Goal: Find specific page/section: Find specific page/section

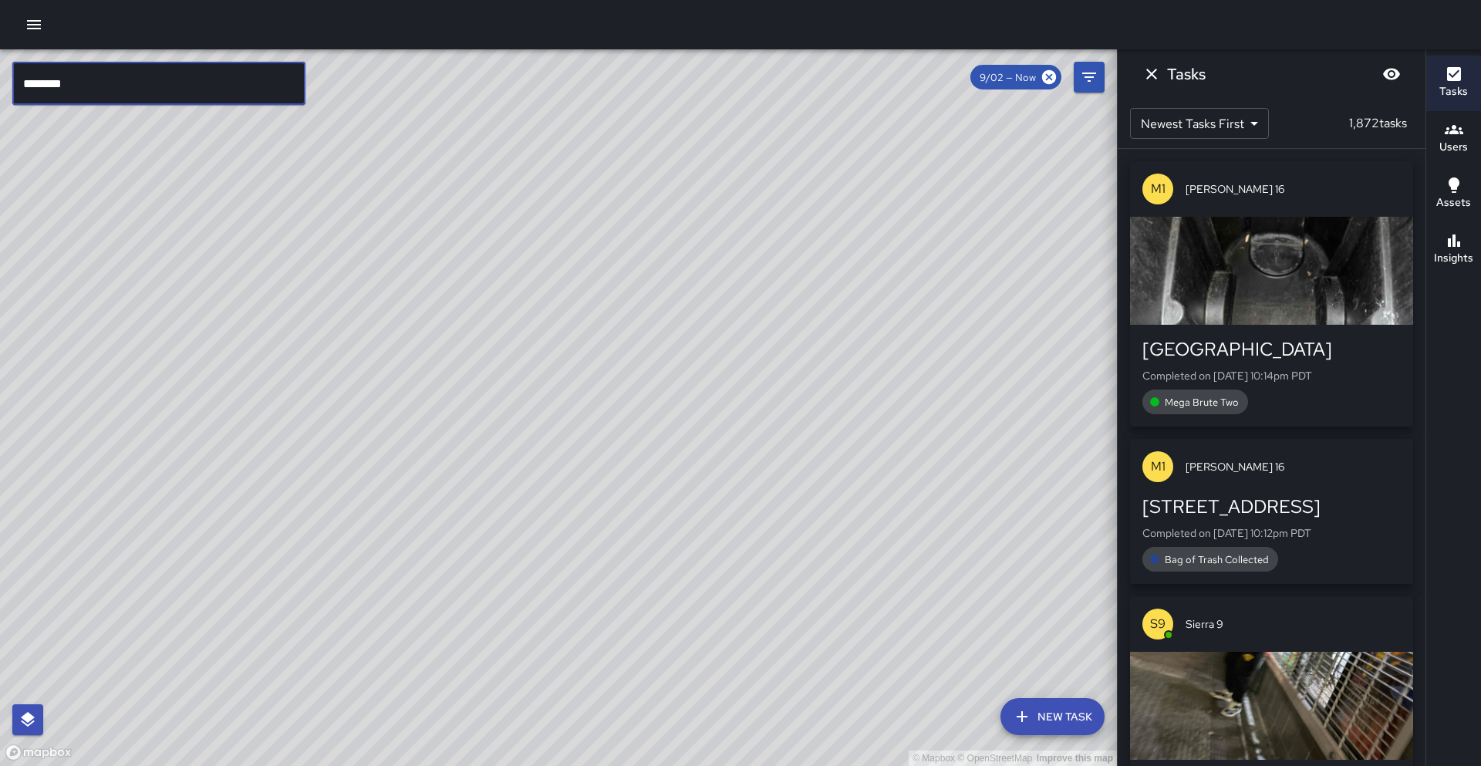
click at [163, 71] on input "********" at bounding box center [158, 83] width 293 height 43
click at [166, 76] on input "********" at bounding box center [158, 83] width 293 height 43
type input "********"
click at [176, 73] on input "********" at bounding box center [158, 83] width 293 height 43
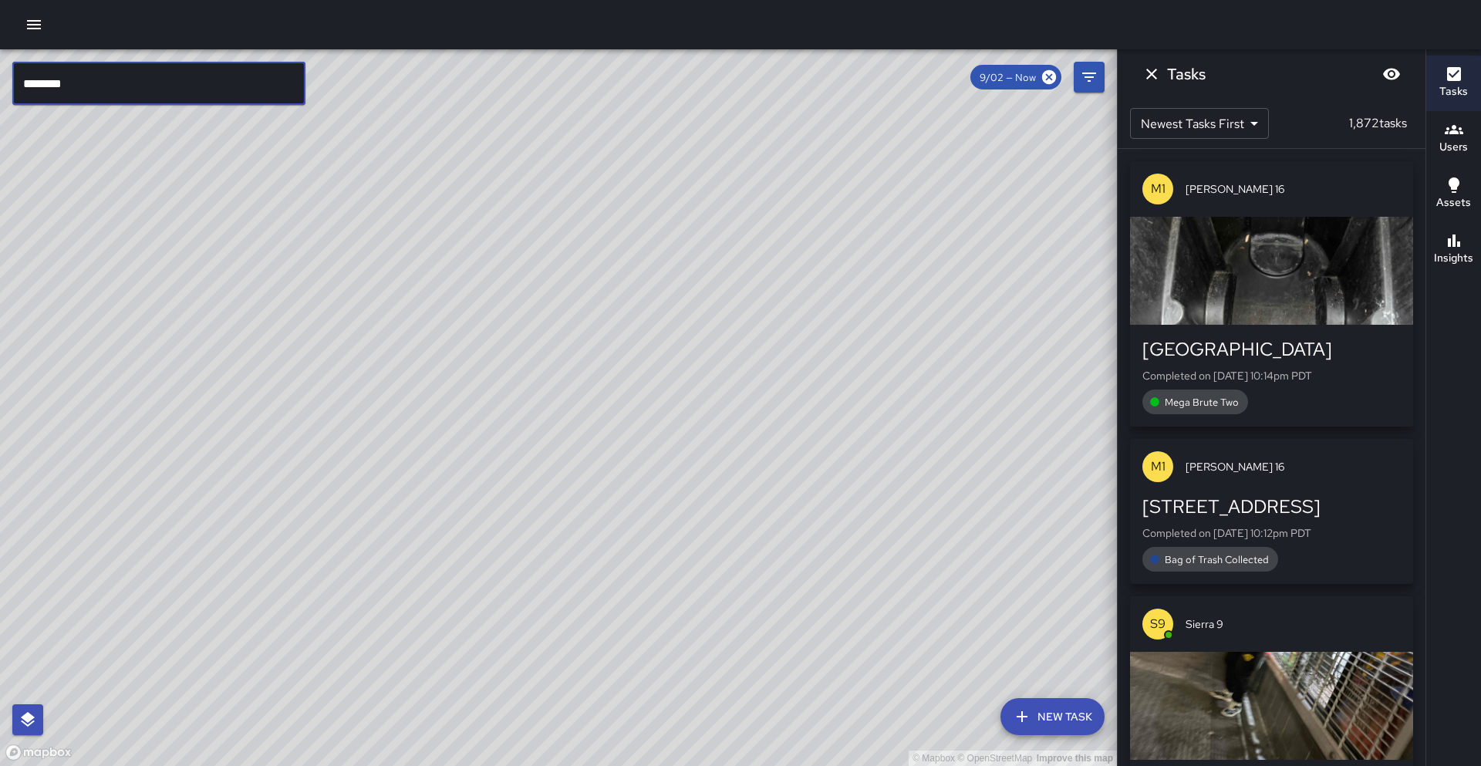
click at [176, 73] on input "********" at bounding box center [158, 83] width 293 height 43
type input "*"
click at [432, 285] on div "© Mapbox © OpenStreetMap Improve this map" at bounding box center [558, 407] width 1117 height 717
click at [1430, 130] on button "Users" at bounding box center [1453, 139] width 55 height 56
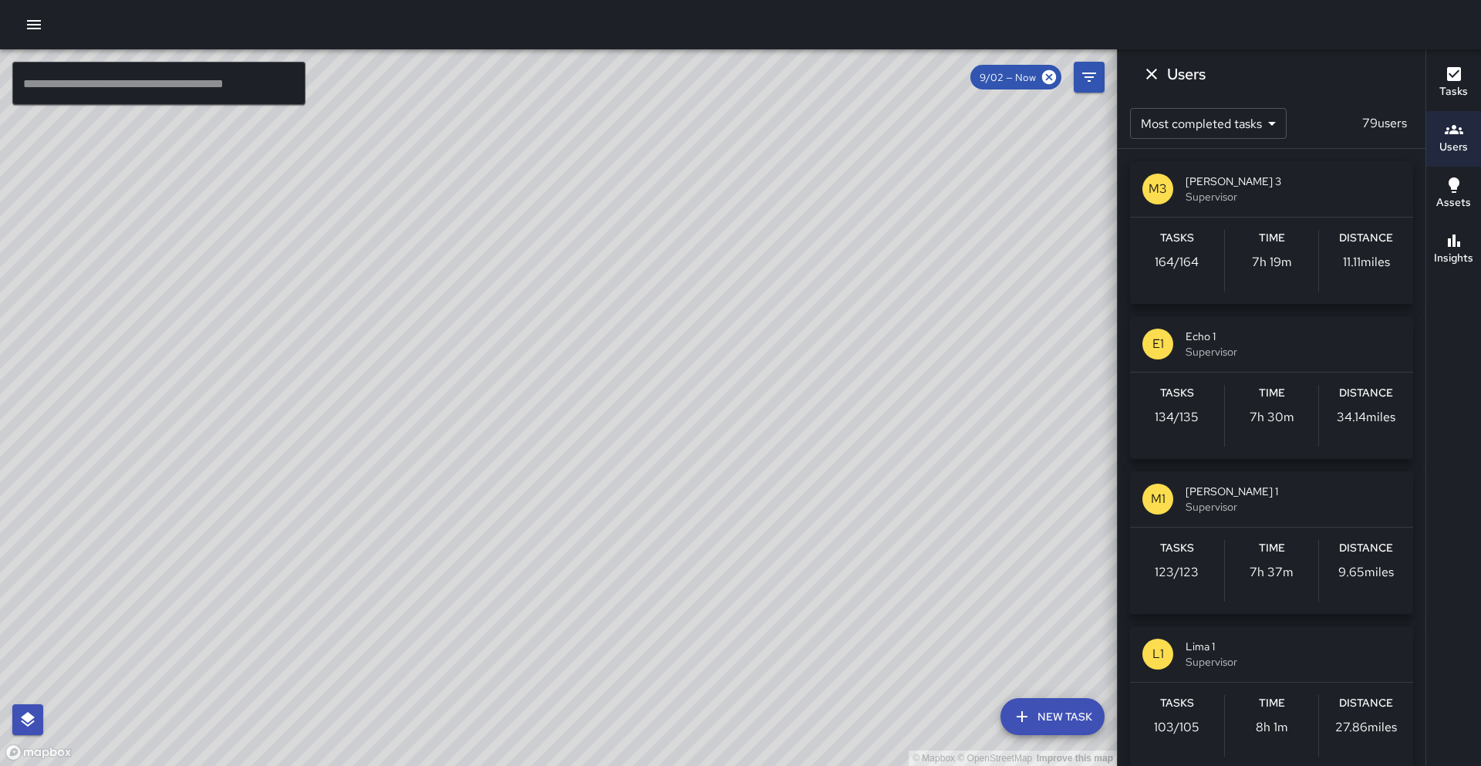
click at [1469, 236] on div "Insights" at bounding box center [1453, 248] width 39 height 35
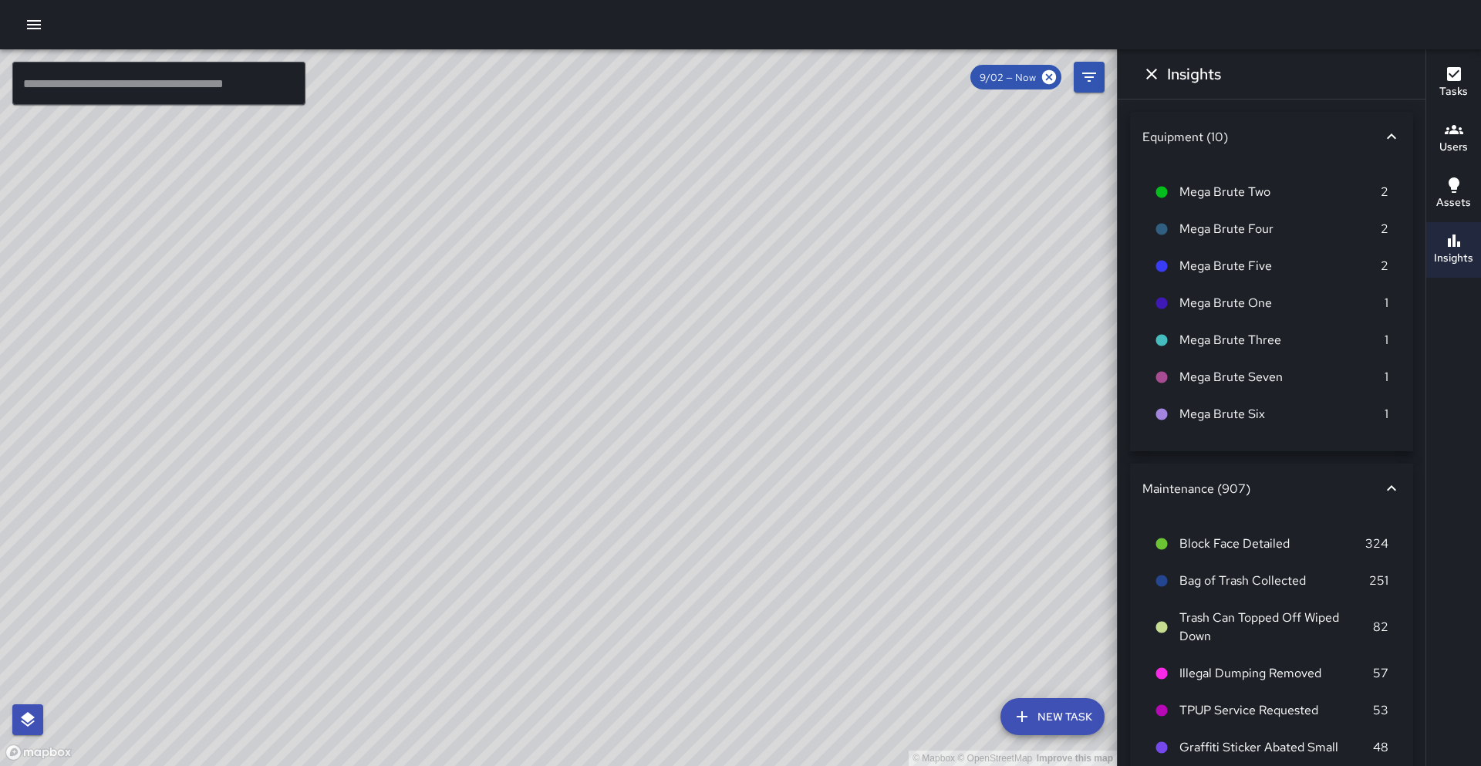
click at [1455, 205] on h6 "Assets" at bounding box center [1453, 202] width 35 height 17
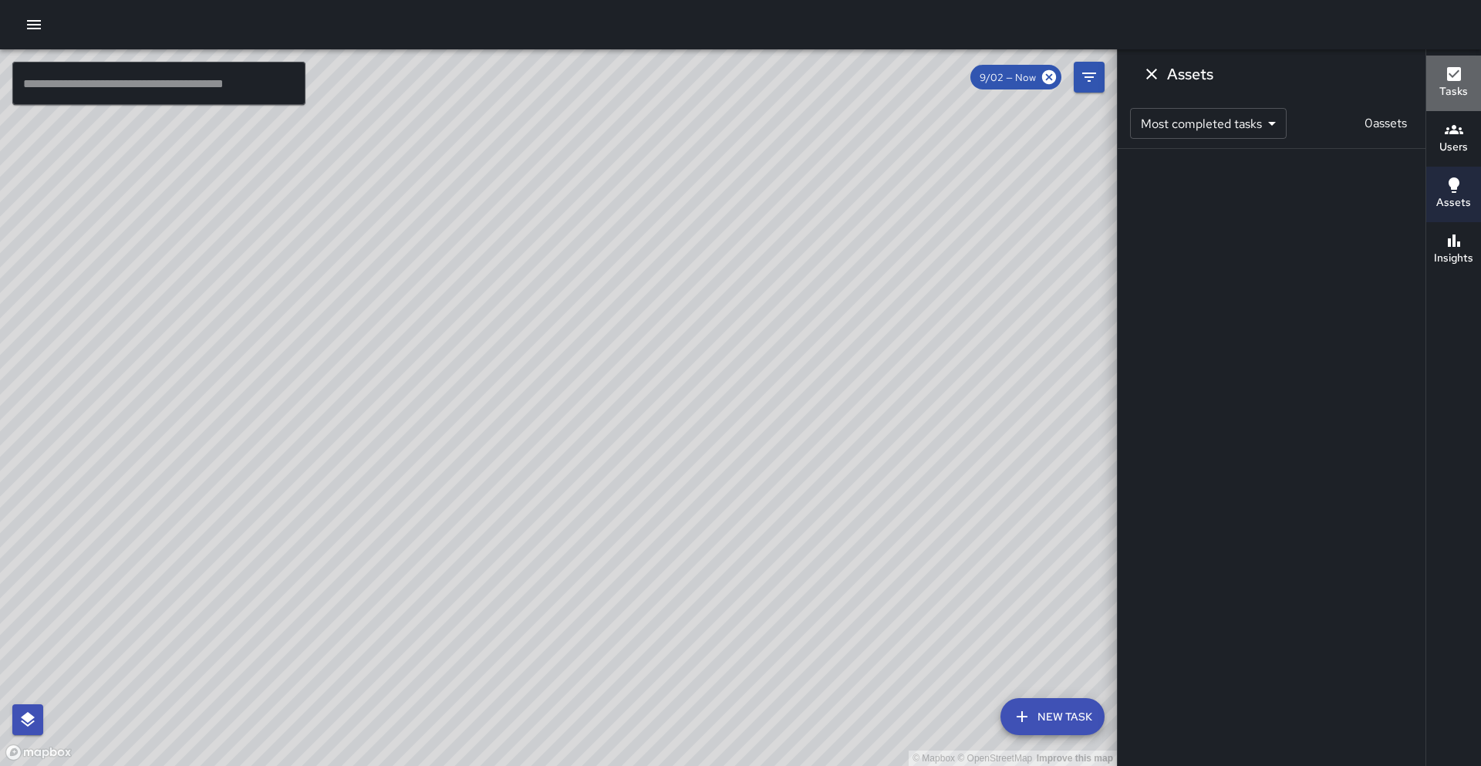
click at [1451, 104] on button "Tasks" at bounding box center [1453, 84] width 55 height 56
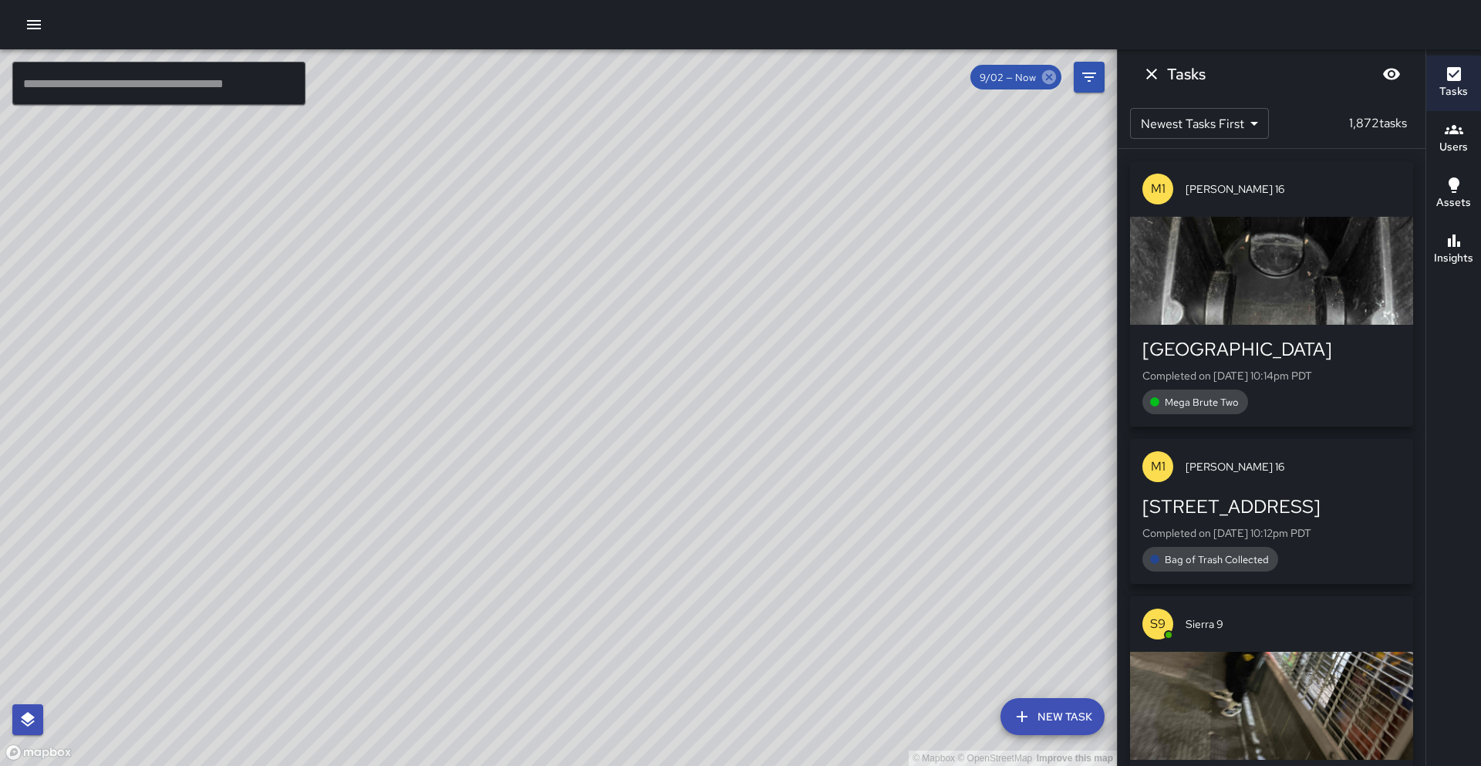
click at [1050, 82] on icon at bounding box center [1049, 77] width 14 height 14
click at [1089, 74] on icon "Filters" at bounding box center [1089, 77] width 19 height 19
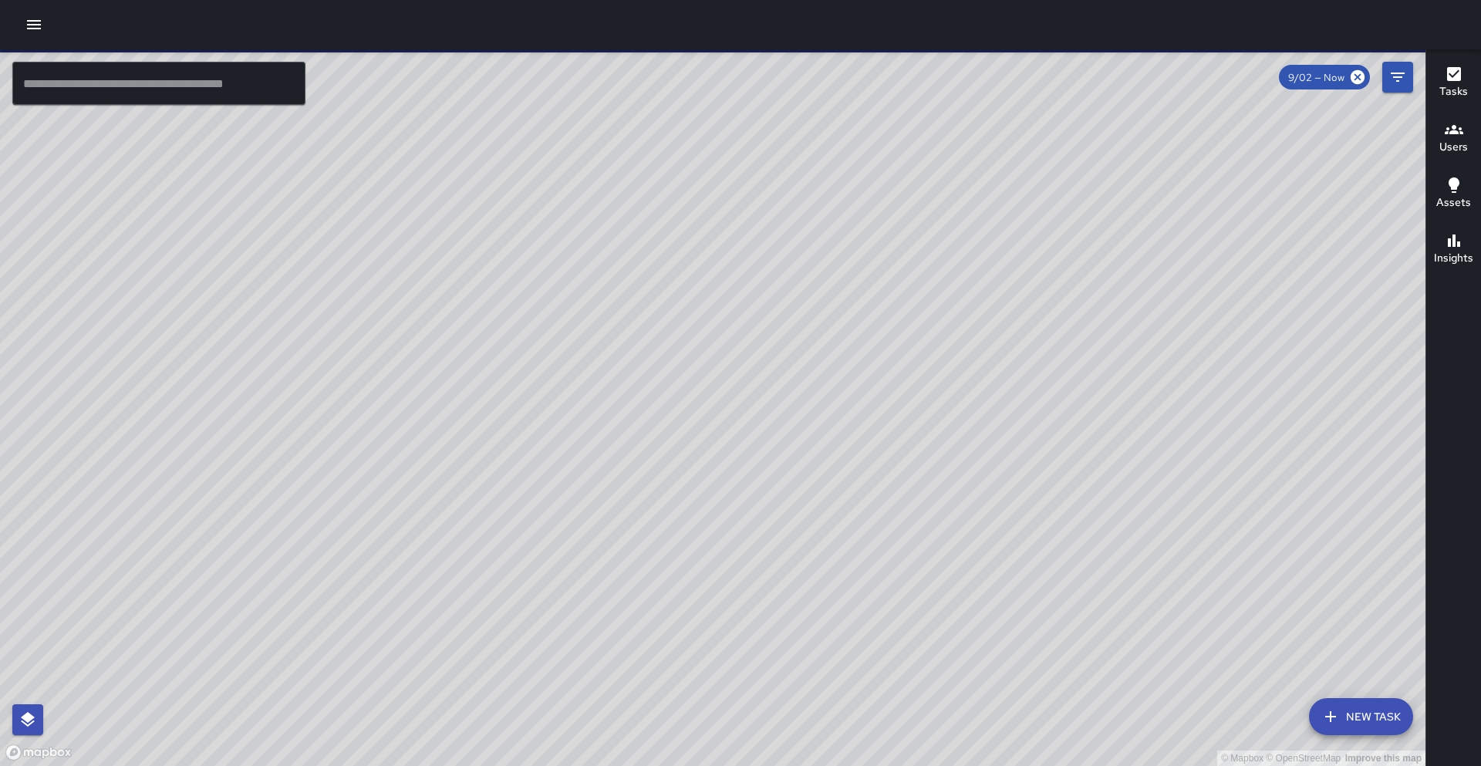
click at [172, 96] on input "text" at bounding box center [158, 83] width 293 height 43
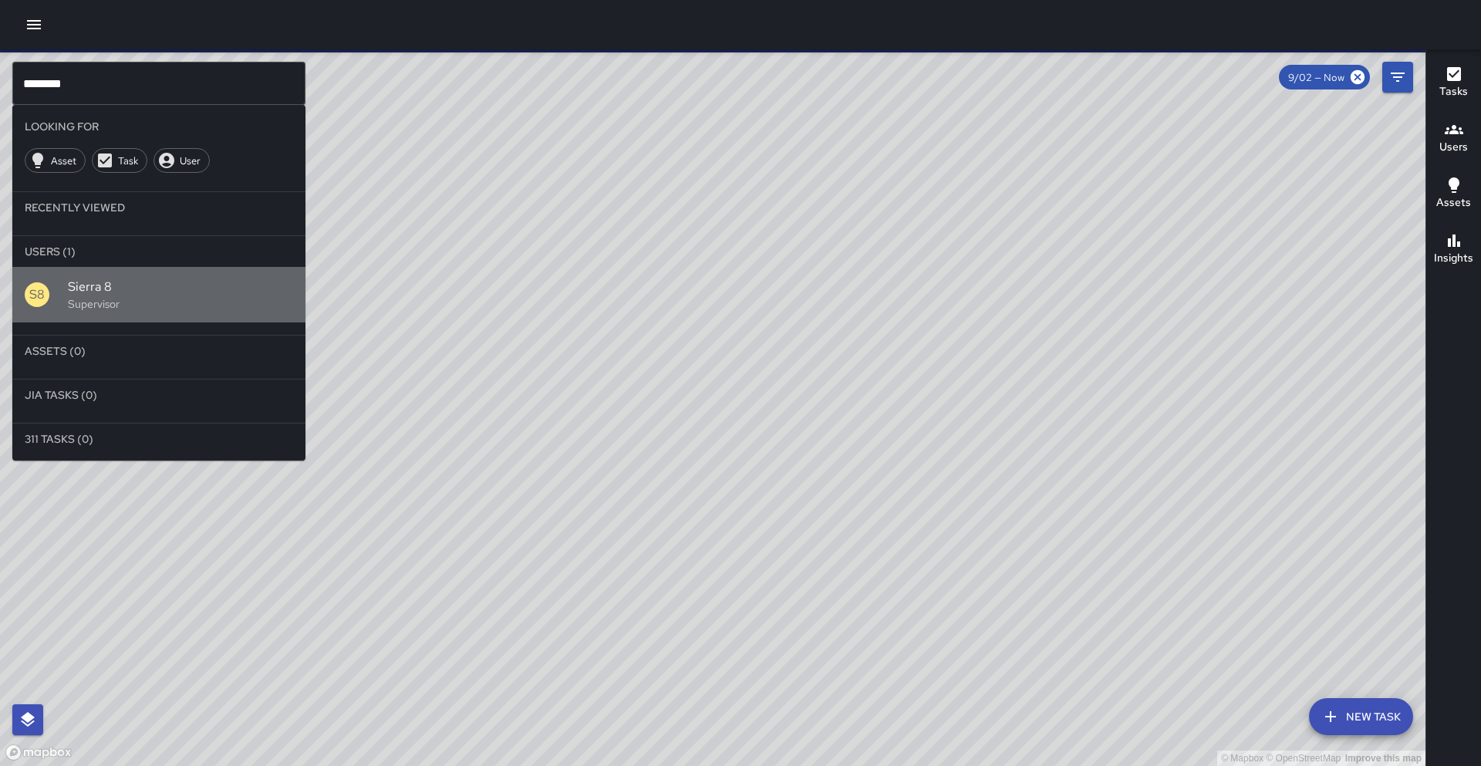
click at [254, 304] on p "Supervisor" at bounding box center [180, 303] width 225 height 15
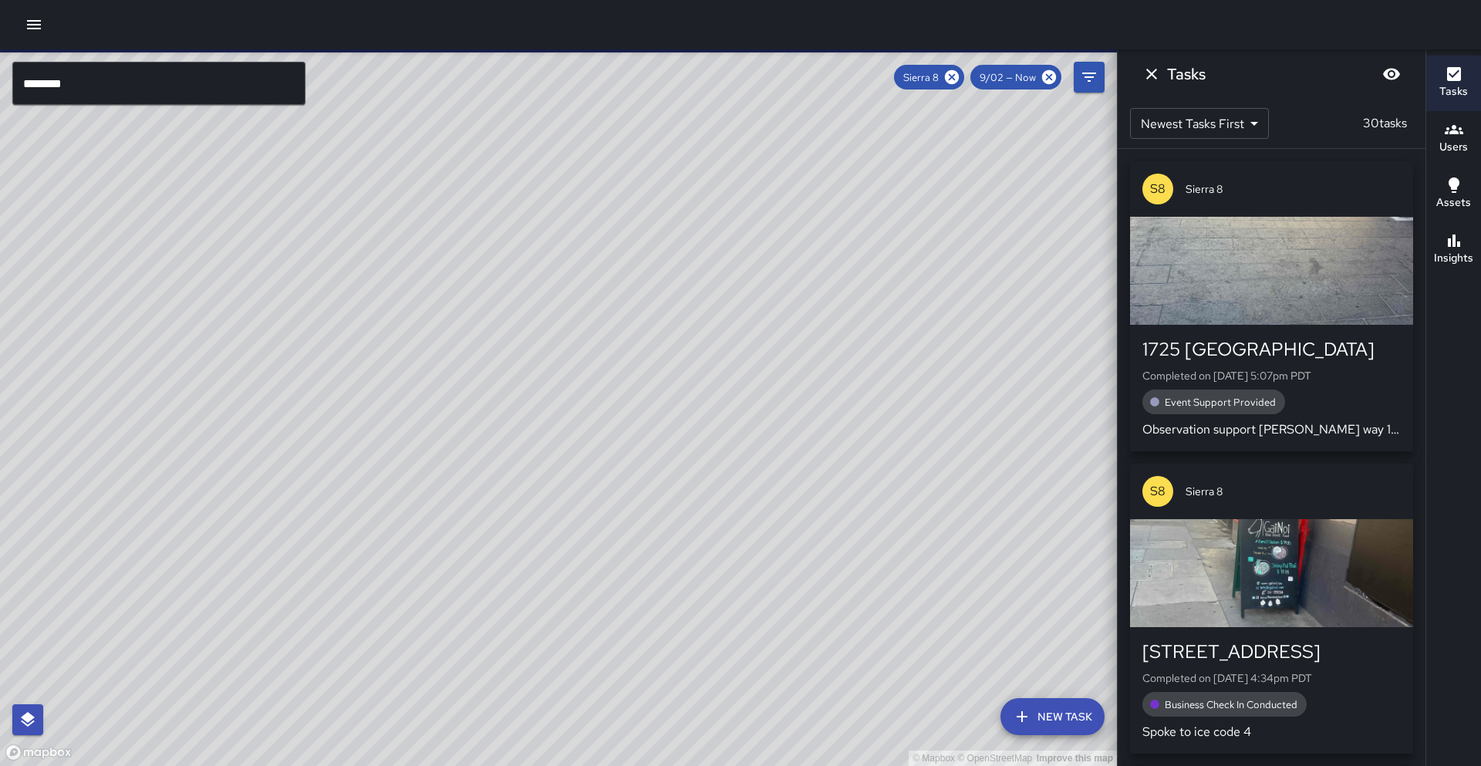
drag, startPoint x: 801, startPoint y: 485, endPoint x: 702, endPoint y: 431, distance: 112.5
click at [702, 431] on div "© Mapbox © OpenStreetMap Improve this map" at bounding box center [558, 407] width 1117 height 717
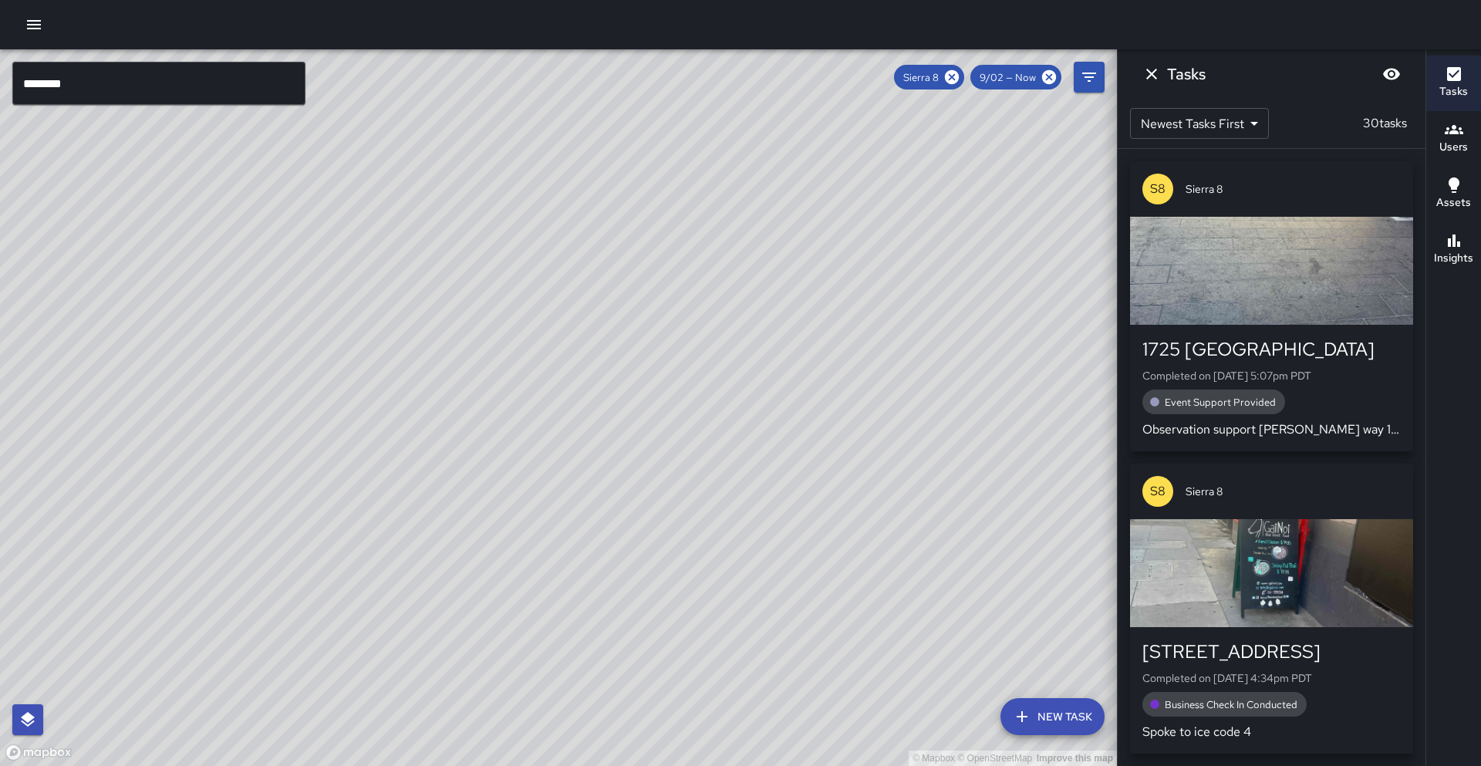
click at [1445, 270] on button "Insights" at bounding box center [1453, 250] width 55 height 56
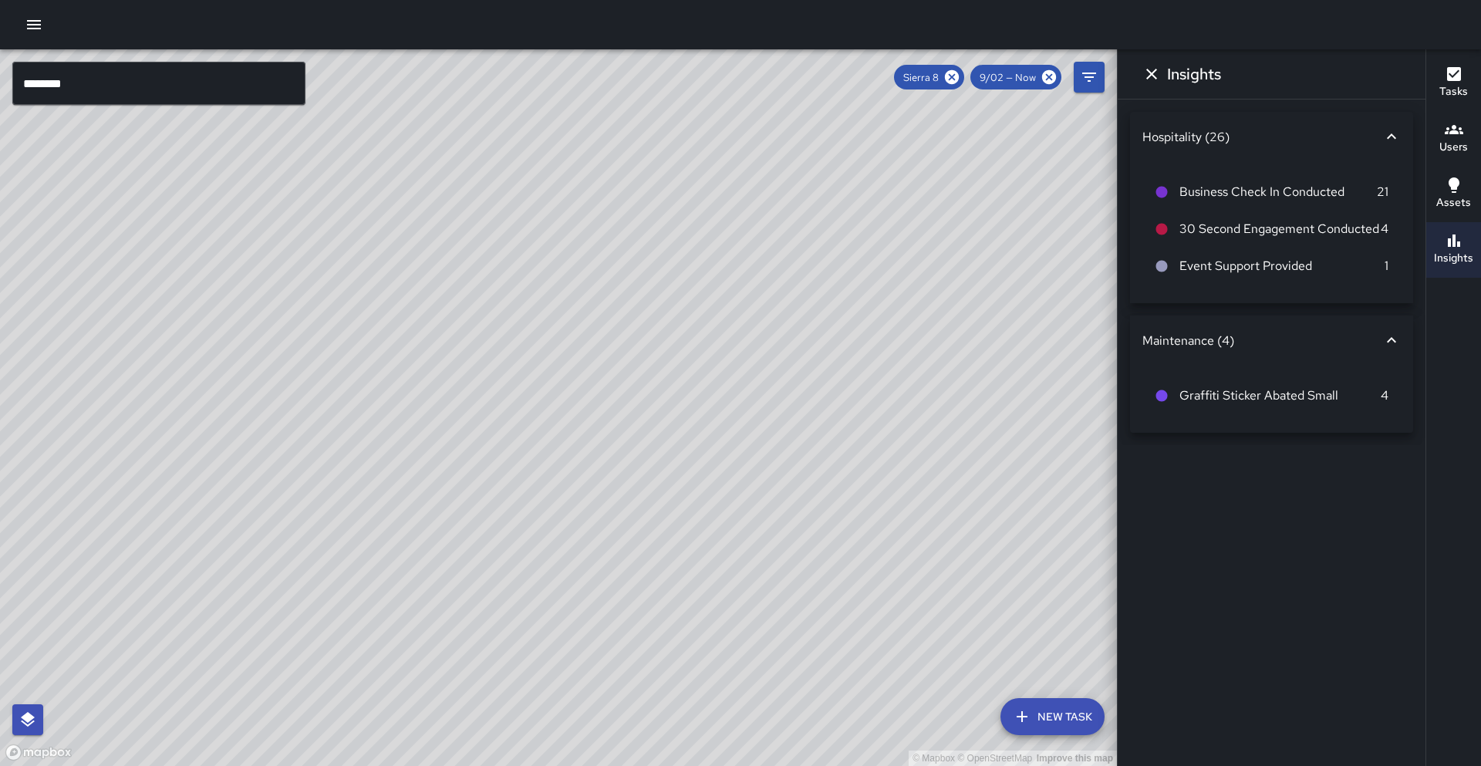
click at [1453, 91] on h6 "Tasks" at bounding box center [1453, 91] width 29 height 17
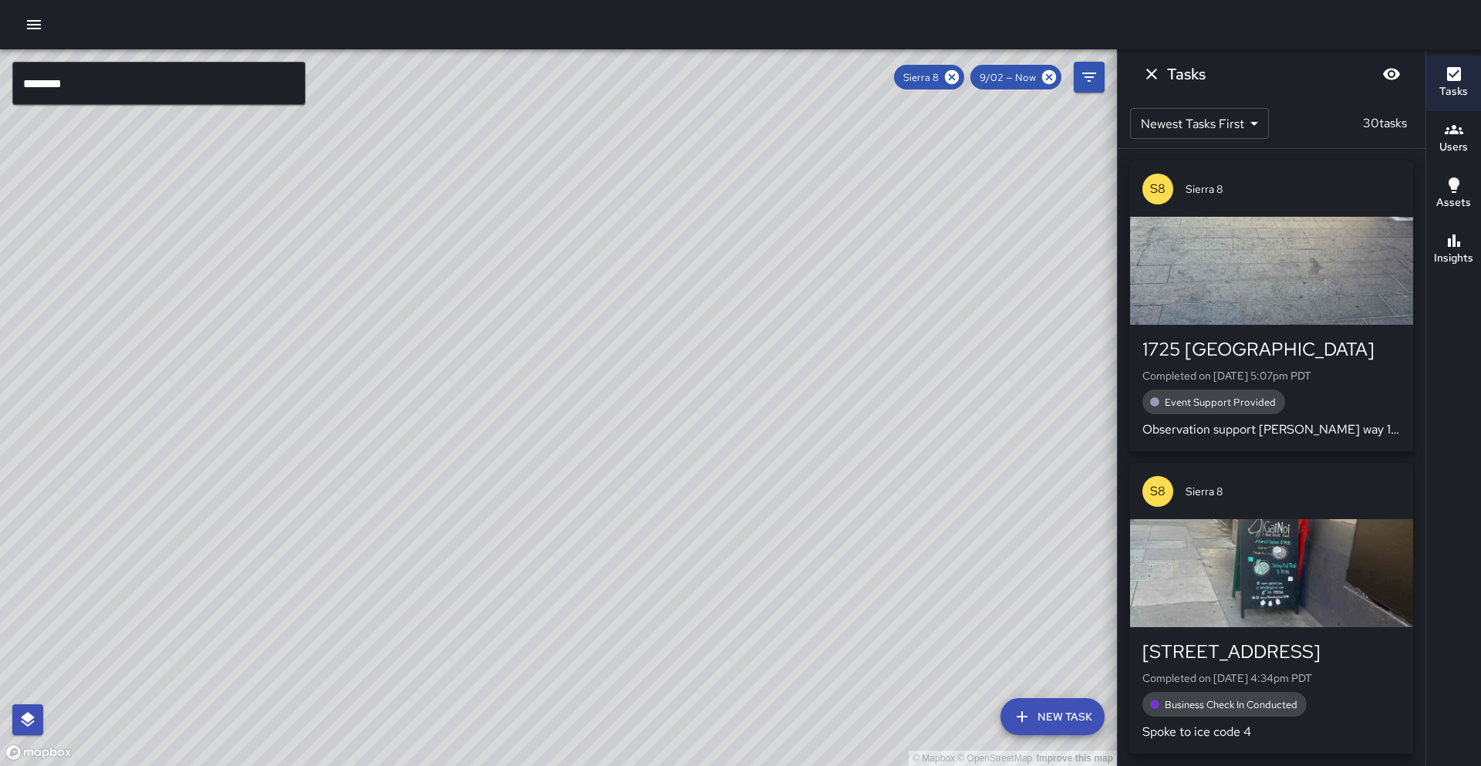
click at [949, 76] on icon at bounding box center [952, 77] width 14 height 14
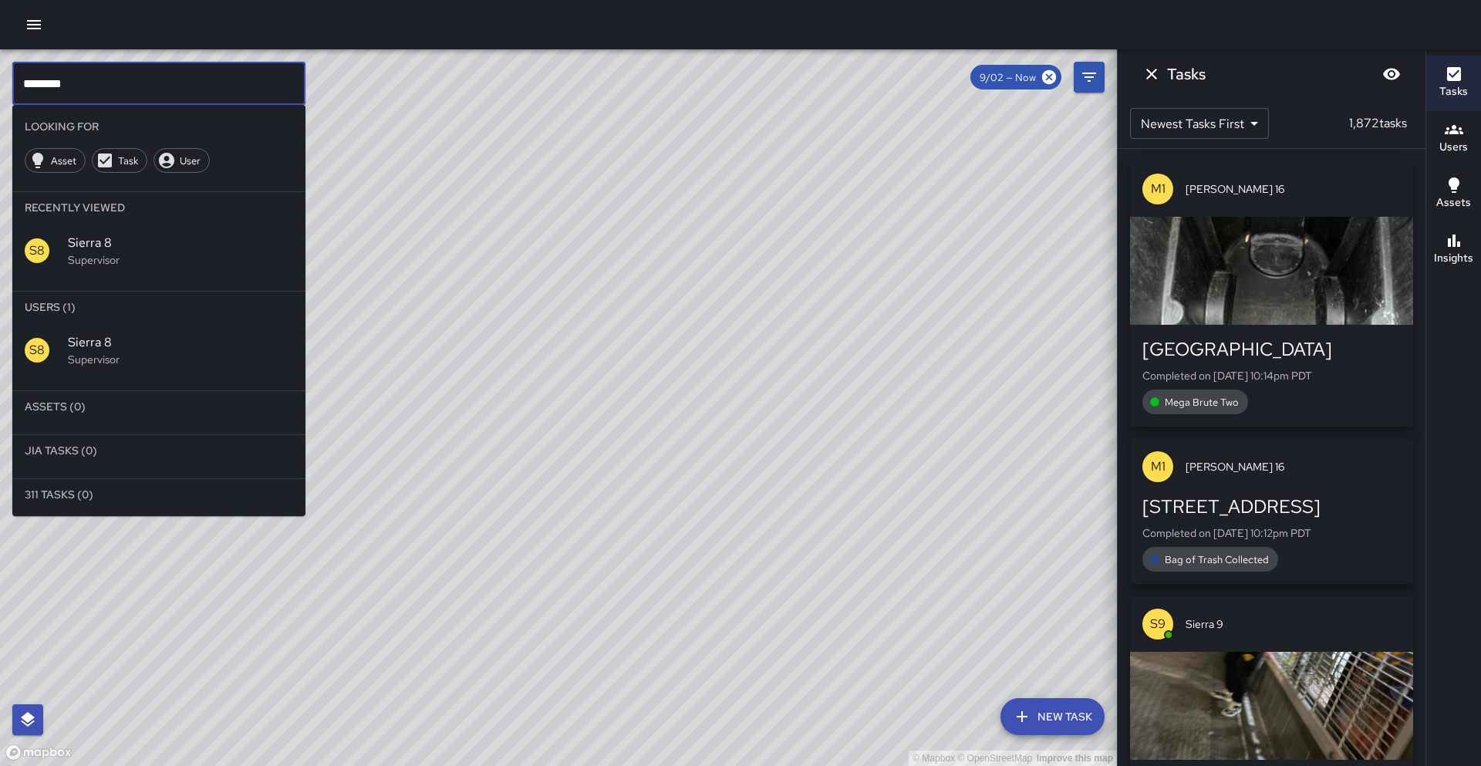
click at [259, 86] on input "********" at bounding box center [158, 83] width 293 height 43
click at [230, 336] on span "Sierra 9" at bounding box center [180, 342] width 225 height 19
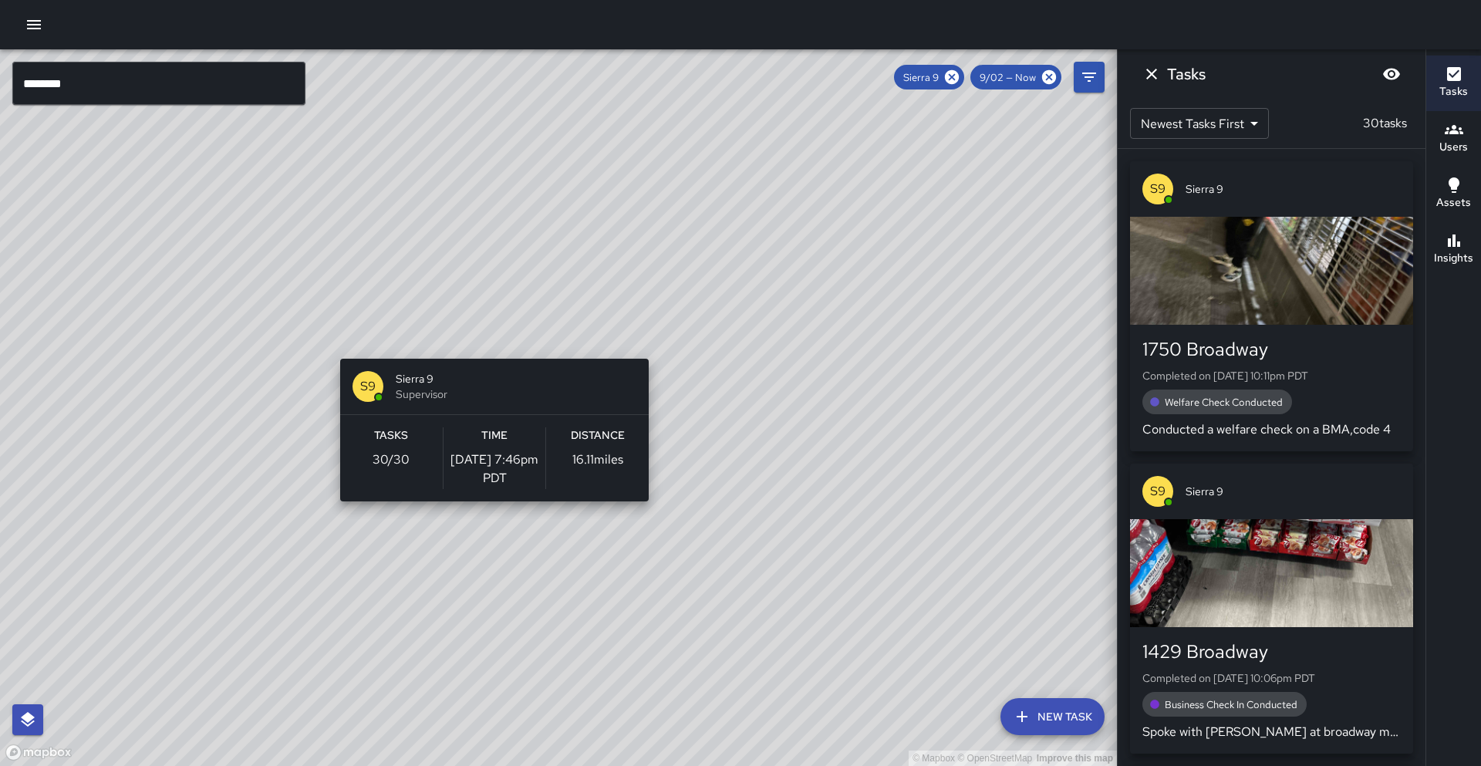
click at [488, 349] on div "© Mapbox © OpenStreetMap Improve this map S9 Sierra 9 Supervisor Tasks 30 / 30 …" at bounding box center [558, 407] width 1117 height 717
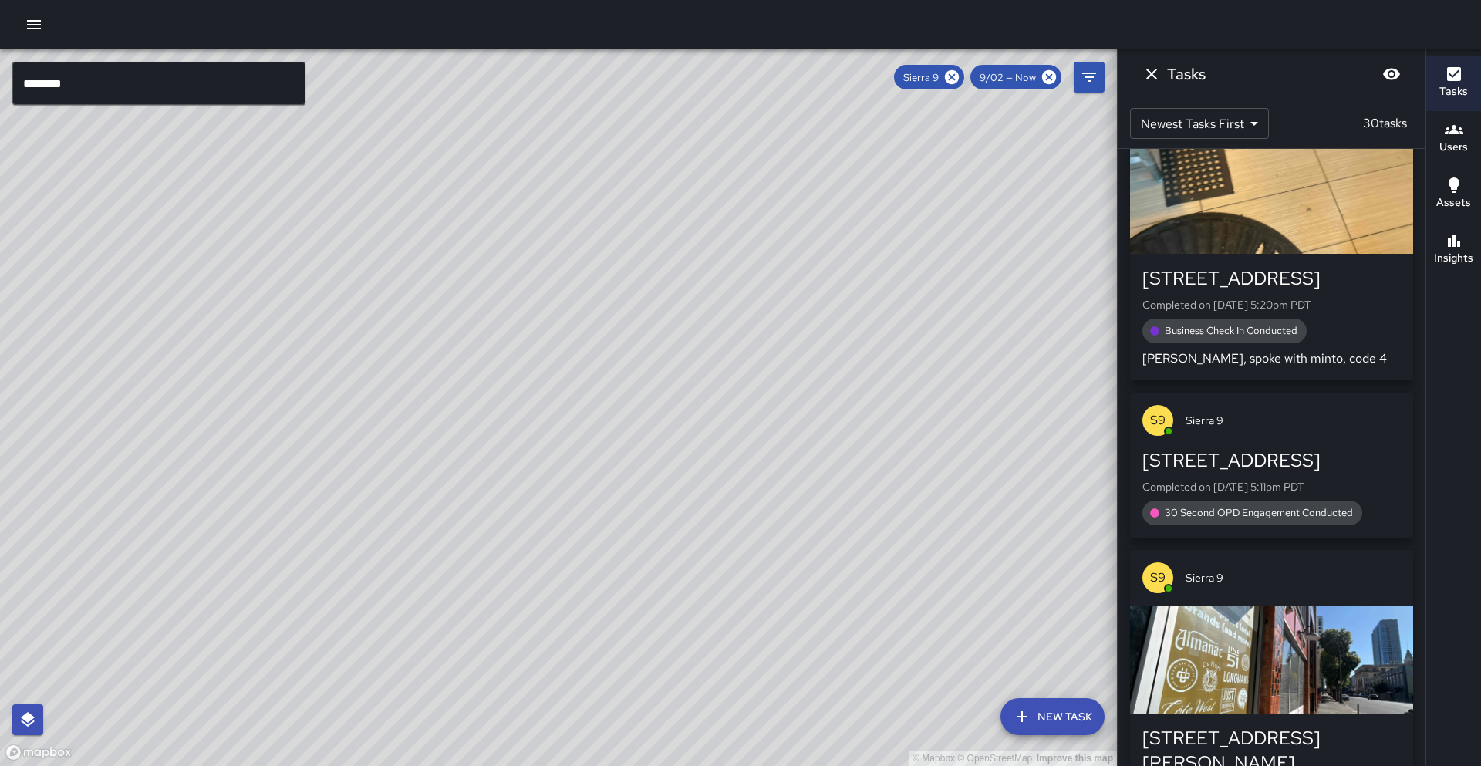
scroll to position [6277, 0]
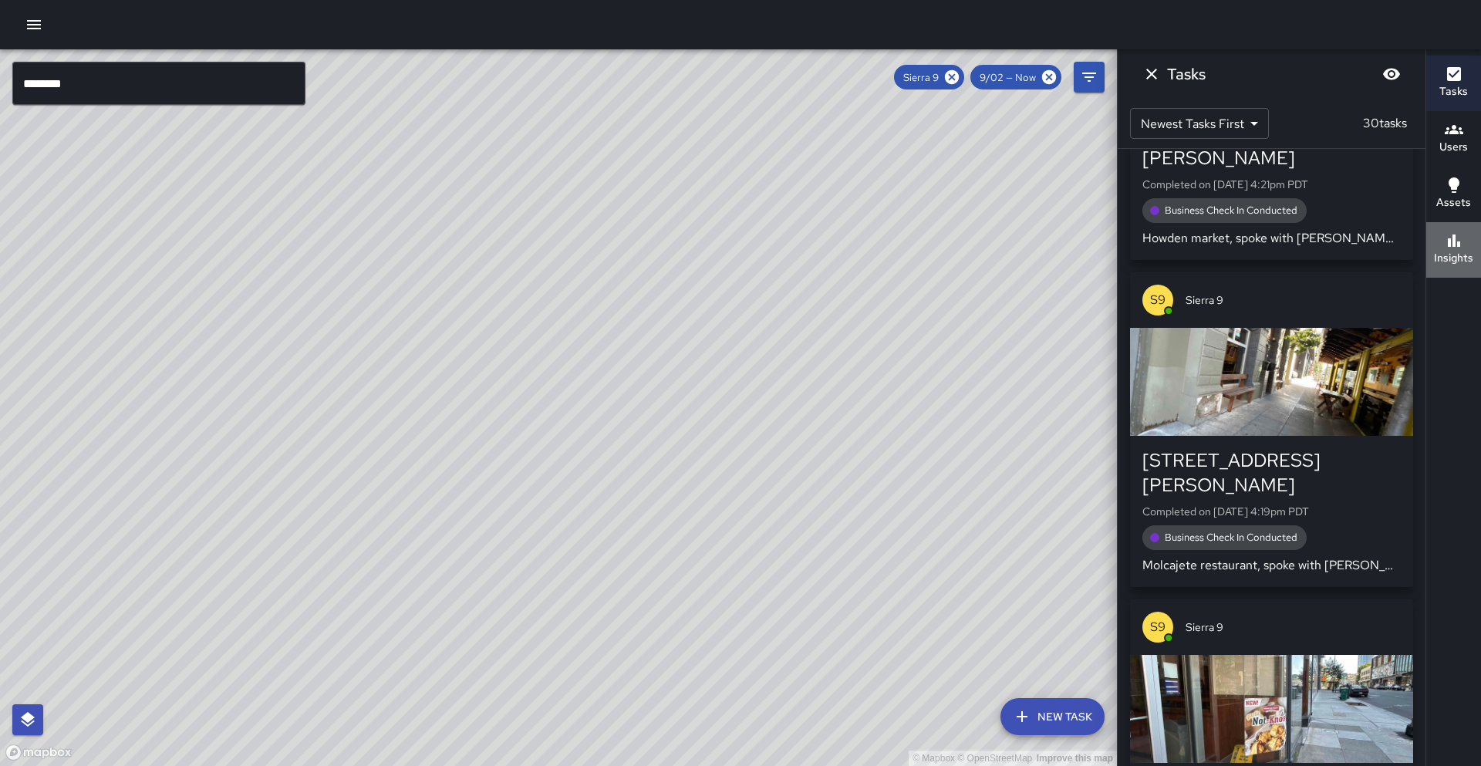
drag, startPoint x: 1476, startPoint y: 265, endPoint x: 1453, endPoint y: 260, distance: 23.8
click at [1476, 265] on button "Insights" at bounding box center [1453, 250] width 55 height 56
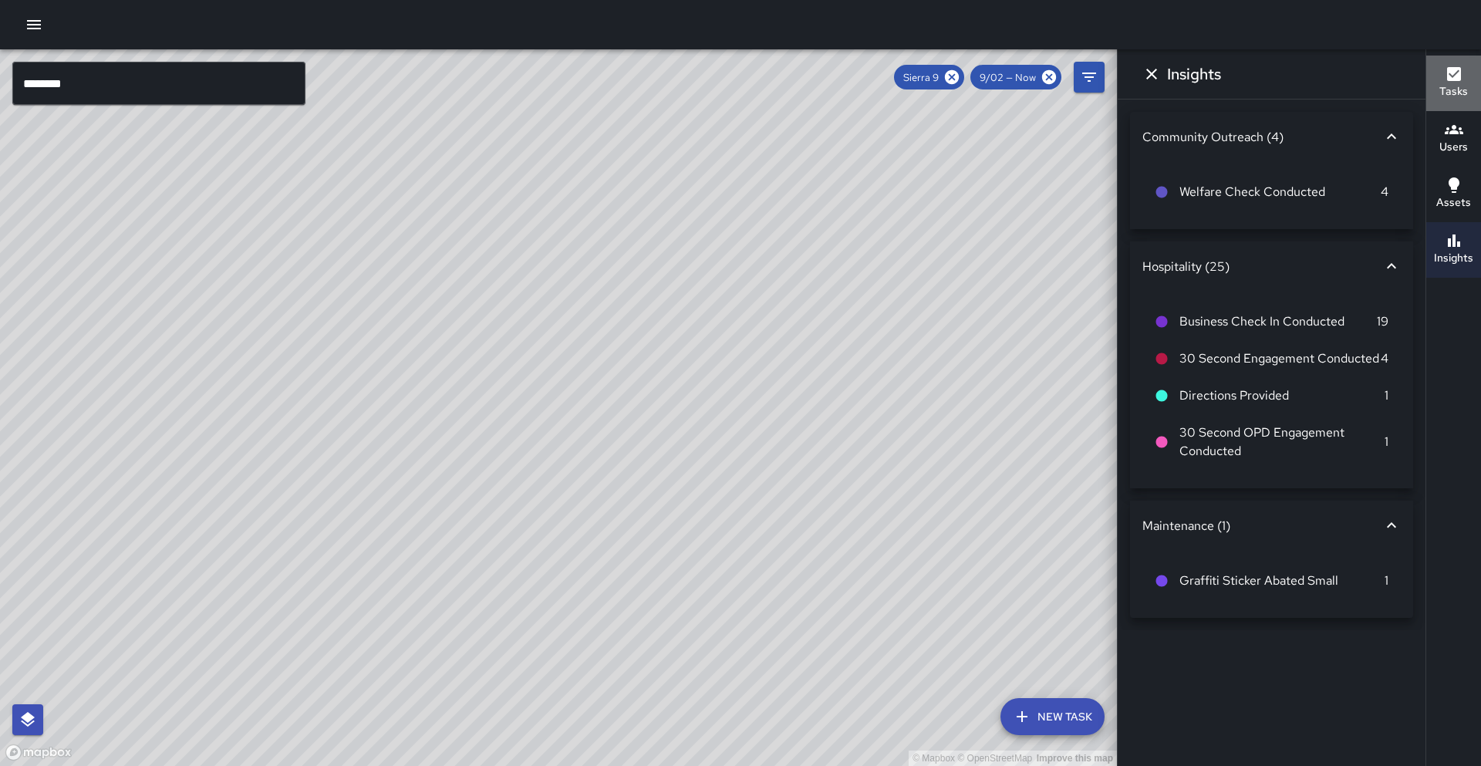
click at [1470, 67] on button "Tasks" at bounding box center [1453, 84] width 55 height 56
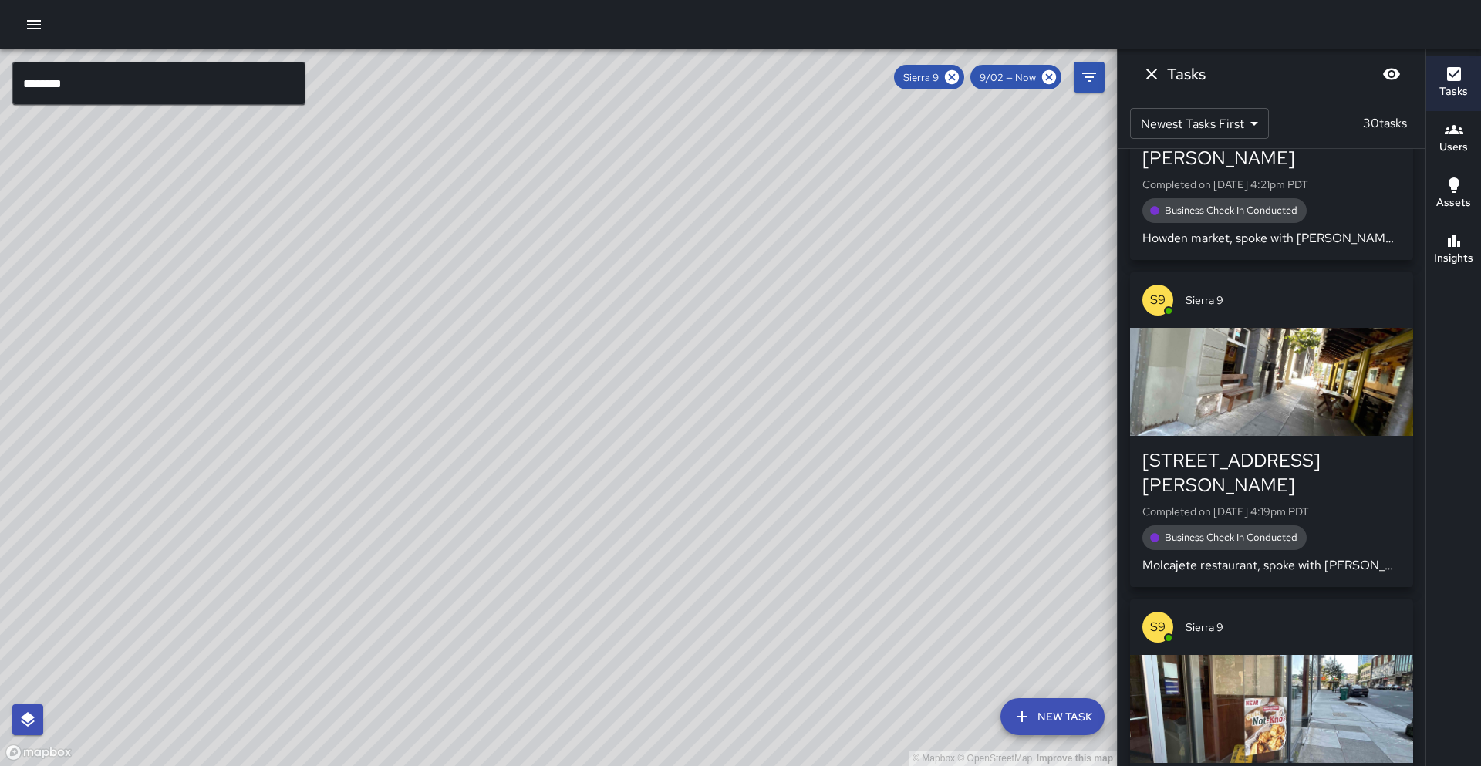
click at [953, 78] on icon at bounding box center [951, 77] width 17 height 17
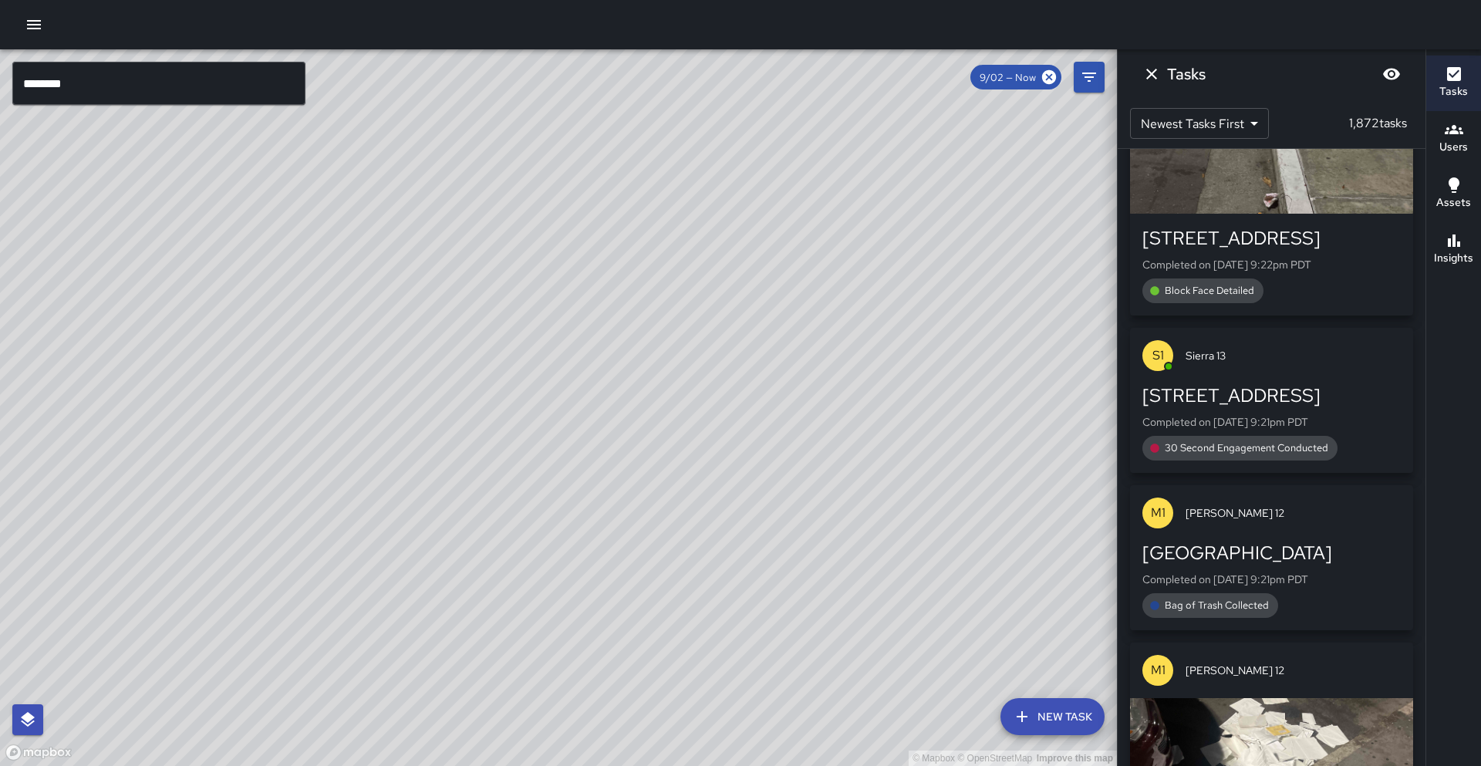
click at [184, 80] on input "********" at bounding box center [158, 83] width 293 height 43
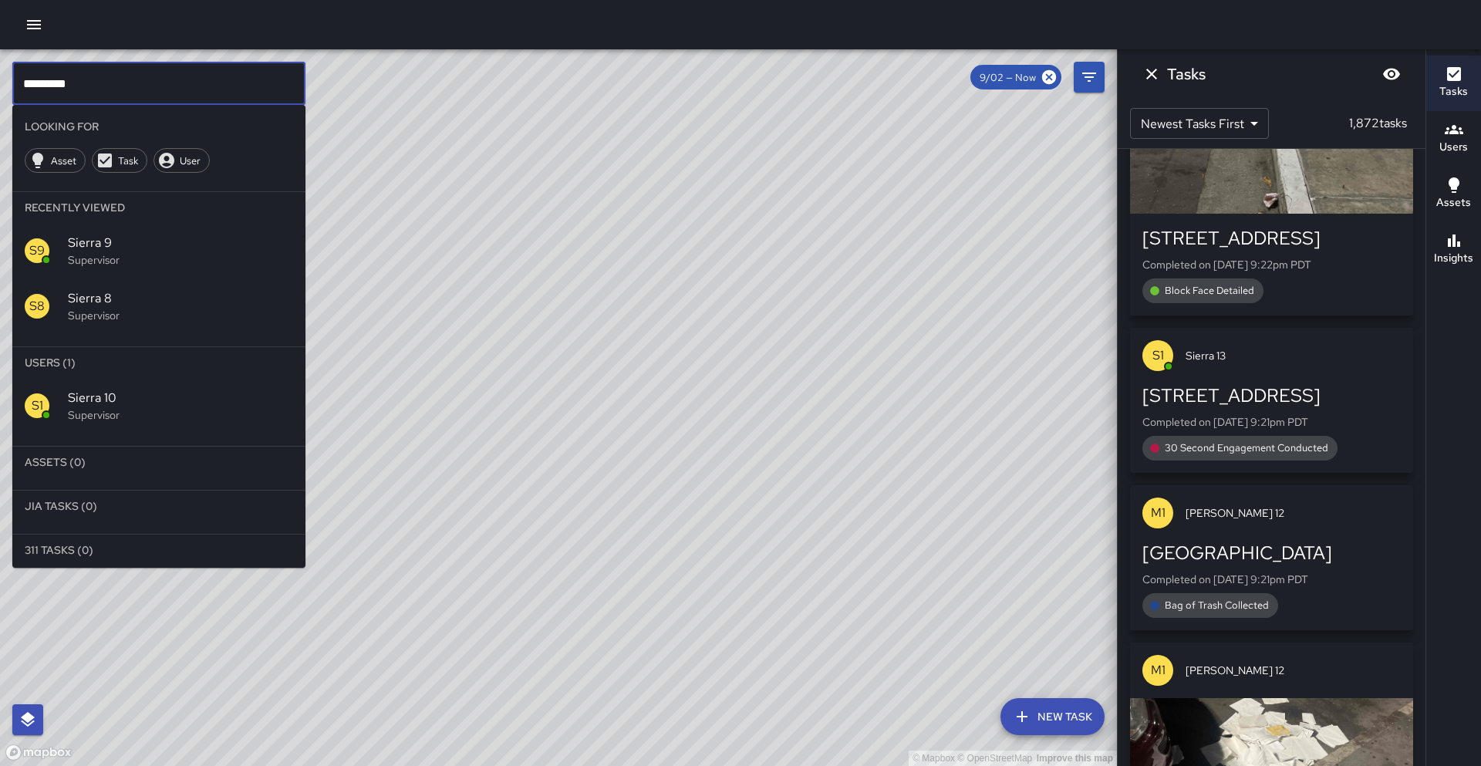
drag, startPoint x: 238, startPoint y: 374, endPoint x: 234, endPoint y: 390, distance: 16.7
click at [238, 374] on li "Users (1)" at bounding box center [158, 362] width 293 height 31
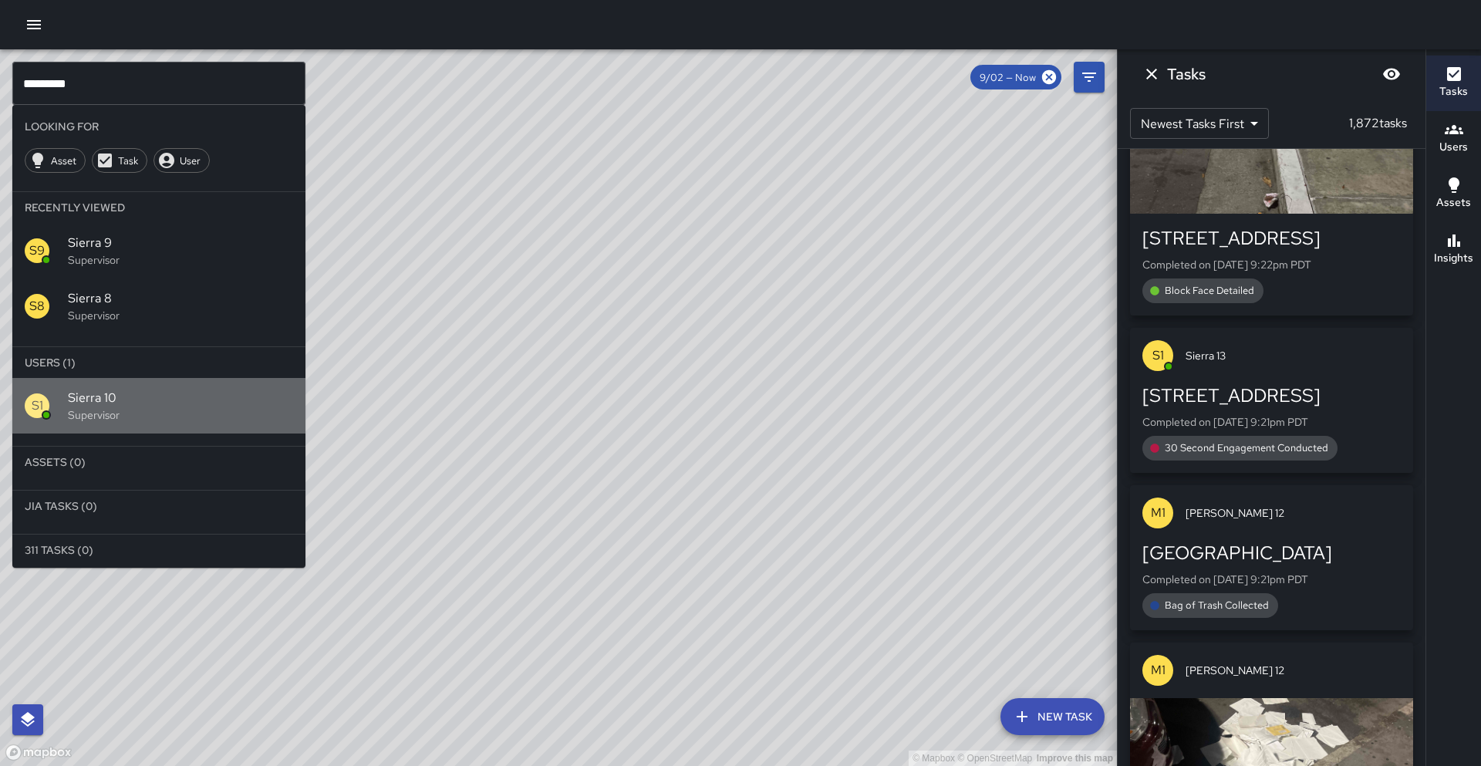
click at [234, 400] on span "Sierra 10" at bounding box center [180, 398] width 225 height 19
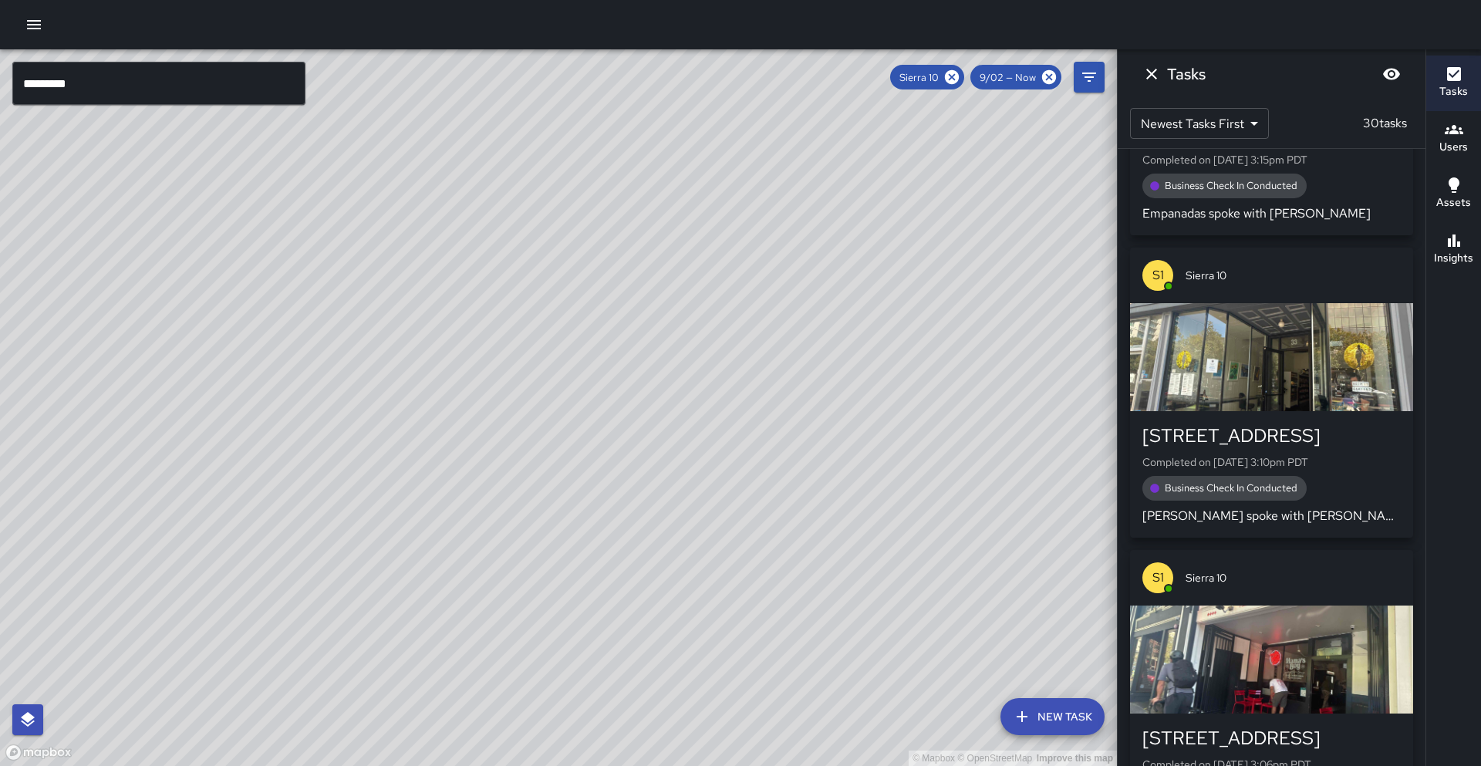
drag, startPoint x: 574, startPoint y: 447, endPoint x: 501, endPoint y: 525, distance: 106.4
click at [501, 525] on div "© Mapbox © OpenStreetMap Improve this map" at bounding box center [558, 407] width 1117 height 717
drag, startPoint x: 630, startPoint y: 372, endPoint x: 544, endPoint y: 371, distance: 86.4
click at [569, 405] on div "© Mapbox © OpenStreetMap Improve this map" at bounding box center [558, 407] width 1117 height 717
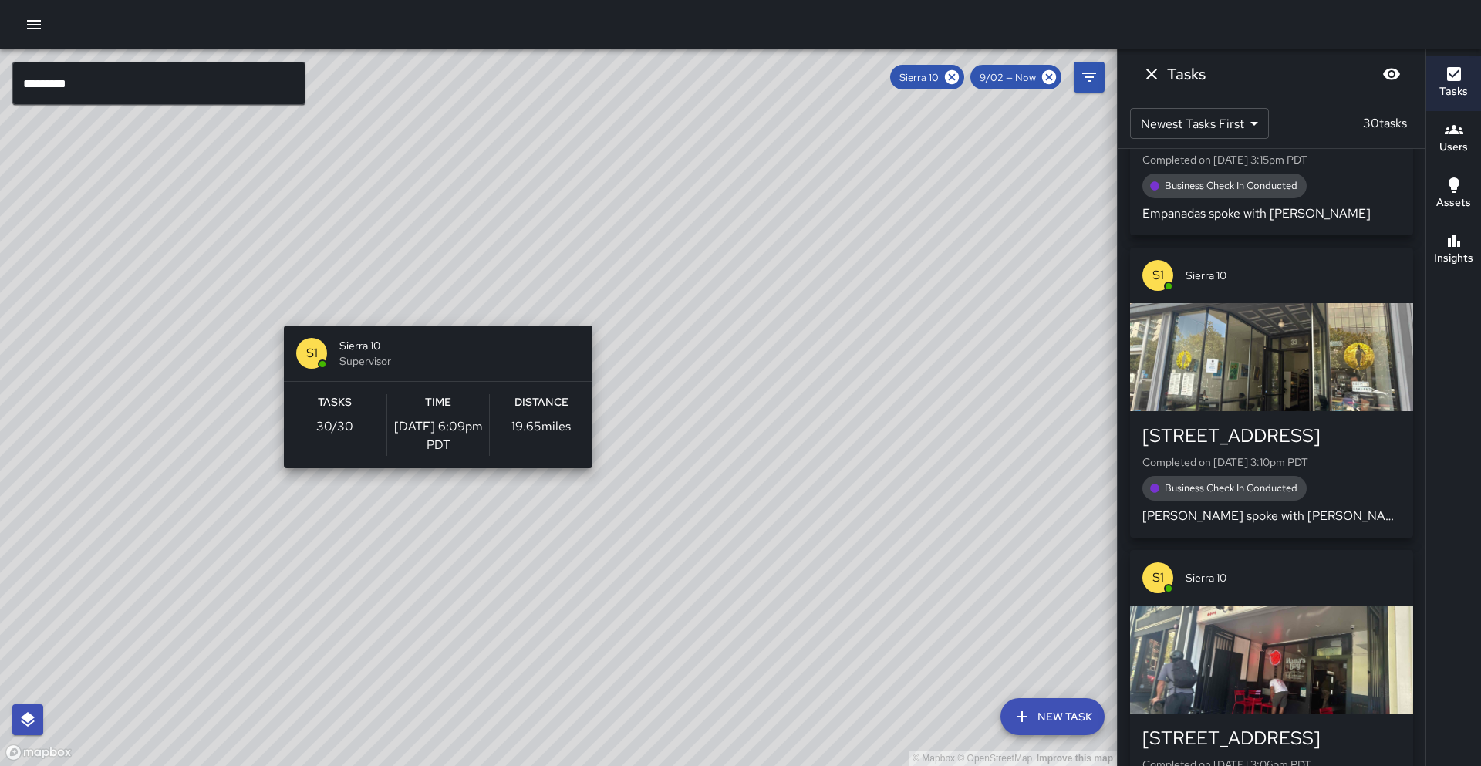
click at [432, 316] on div "© Mapbox © OpenStreetMap Improve this map S1 Sierra 10 Supervisor Tasks 30 / 30…" at bounding box center [558, 407] width 1117 height 717
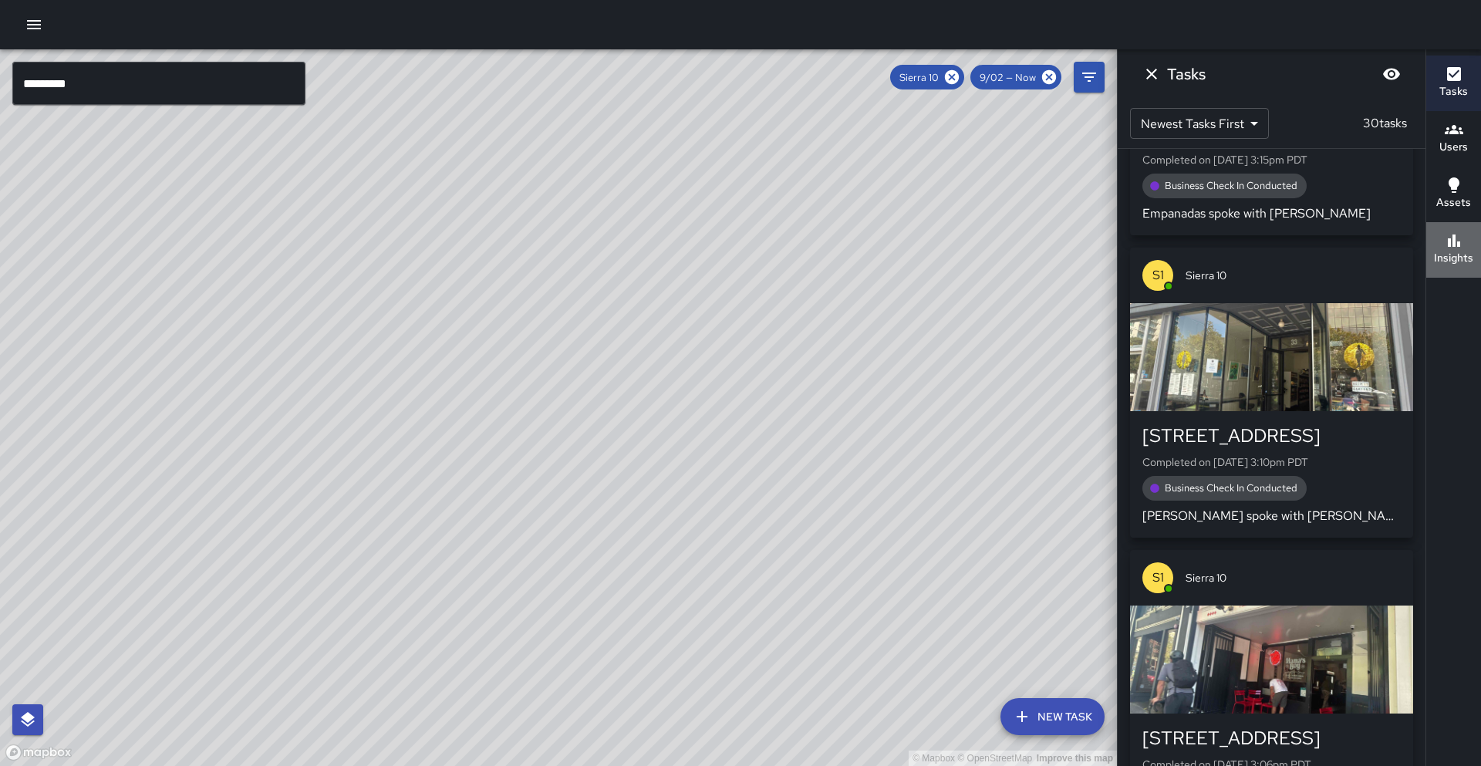
click at [1473, 253] on button "Insights" at bounding box center [1453, 250] width 55 height 56
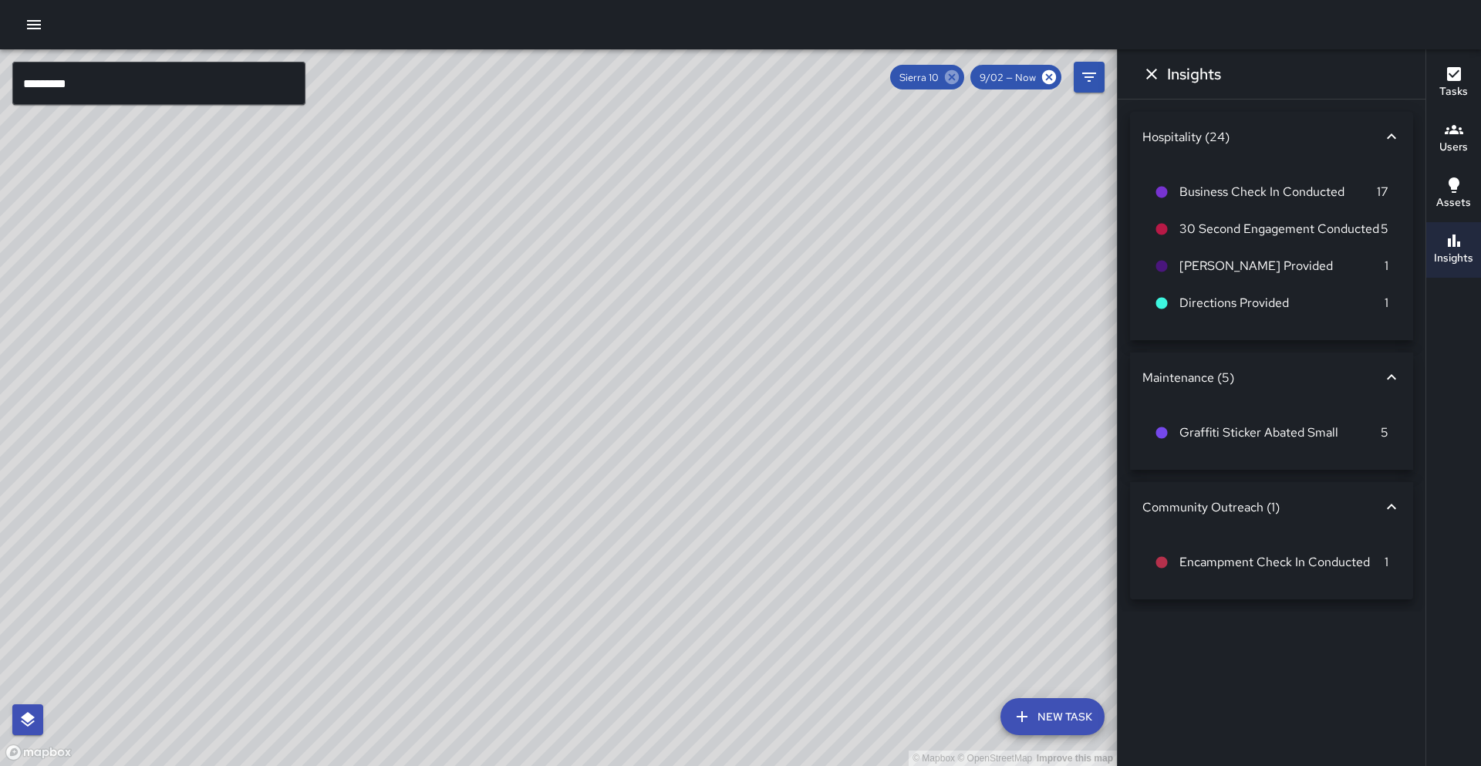
click at [950, 81] on icon at bounding box center [952, 77] width 14 height 14
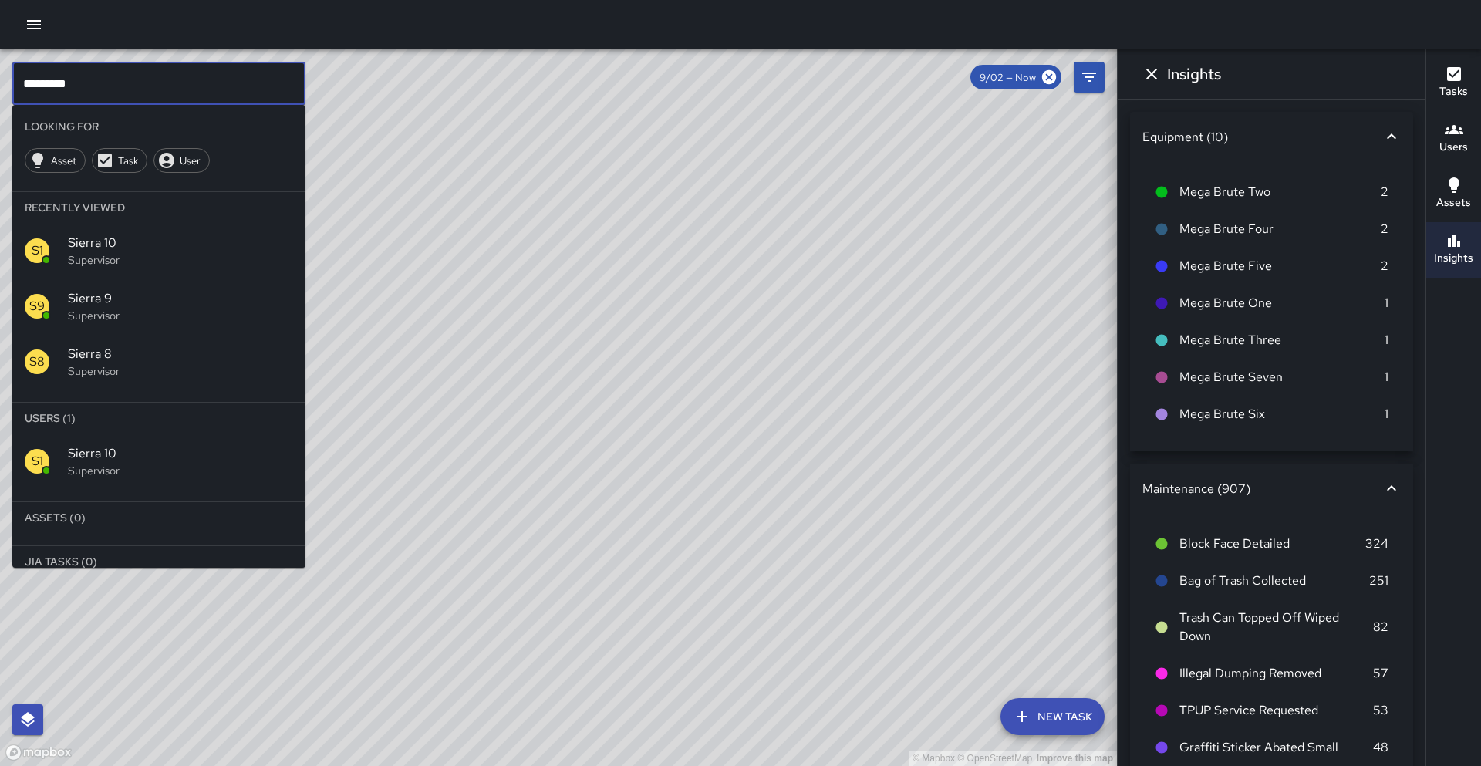
click at [191, 94] on input "*********" at bounding box center [158, 83] width 293 height 43
click at [248, 479] on div "S1 Sierra 11 Supervisor" at bounding box center [158, 462] width 293 height 56
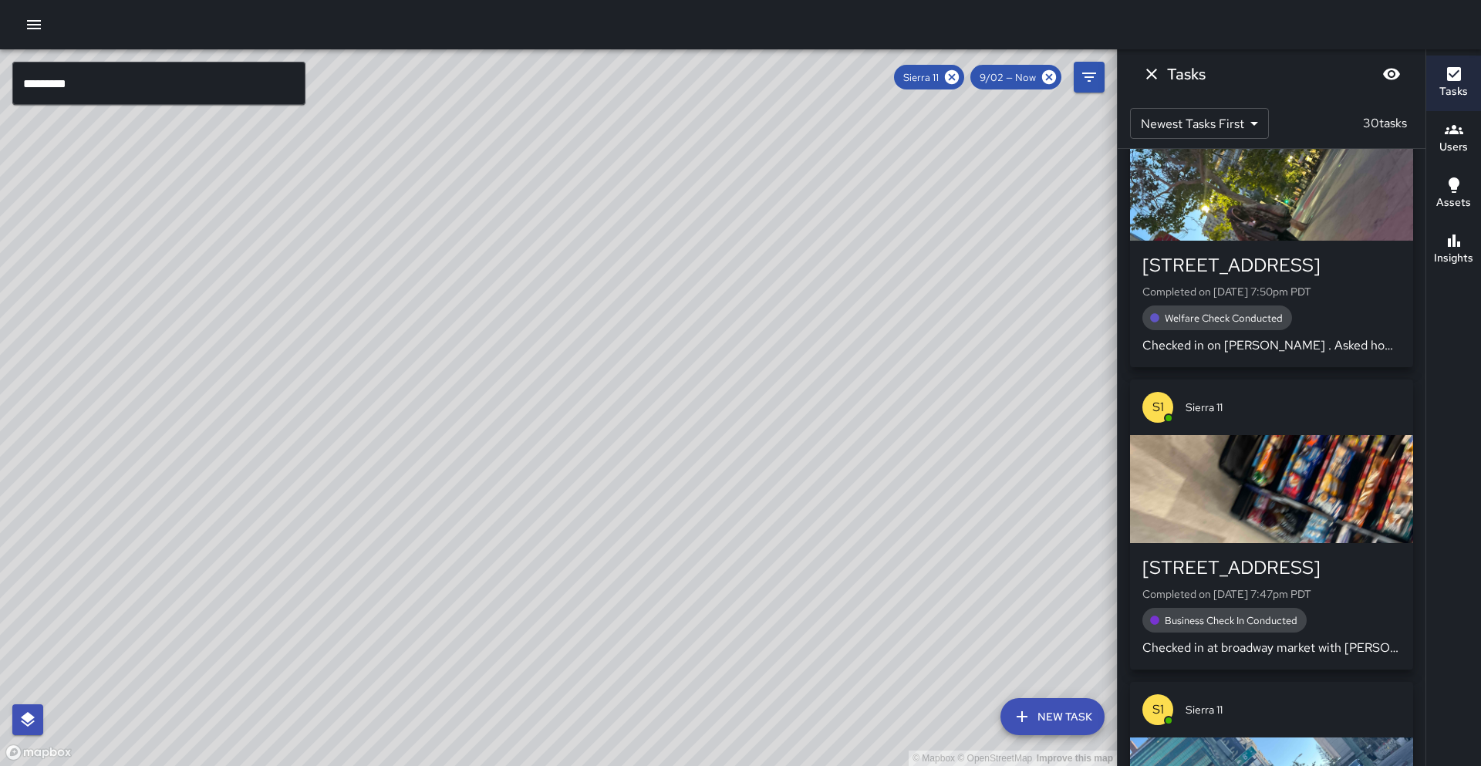
scroll to position [0, 0]
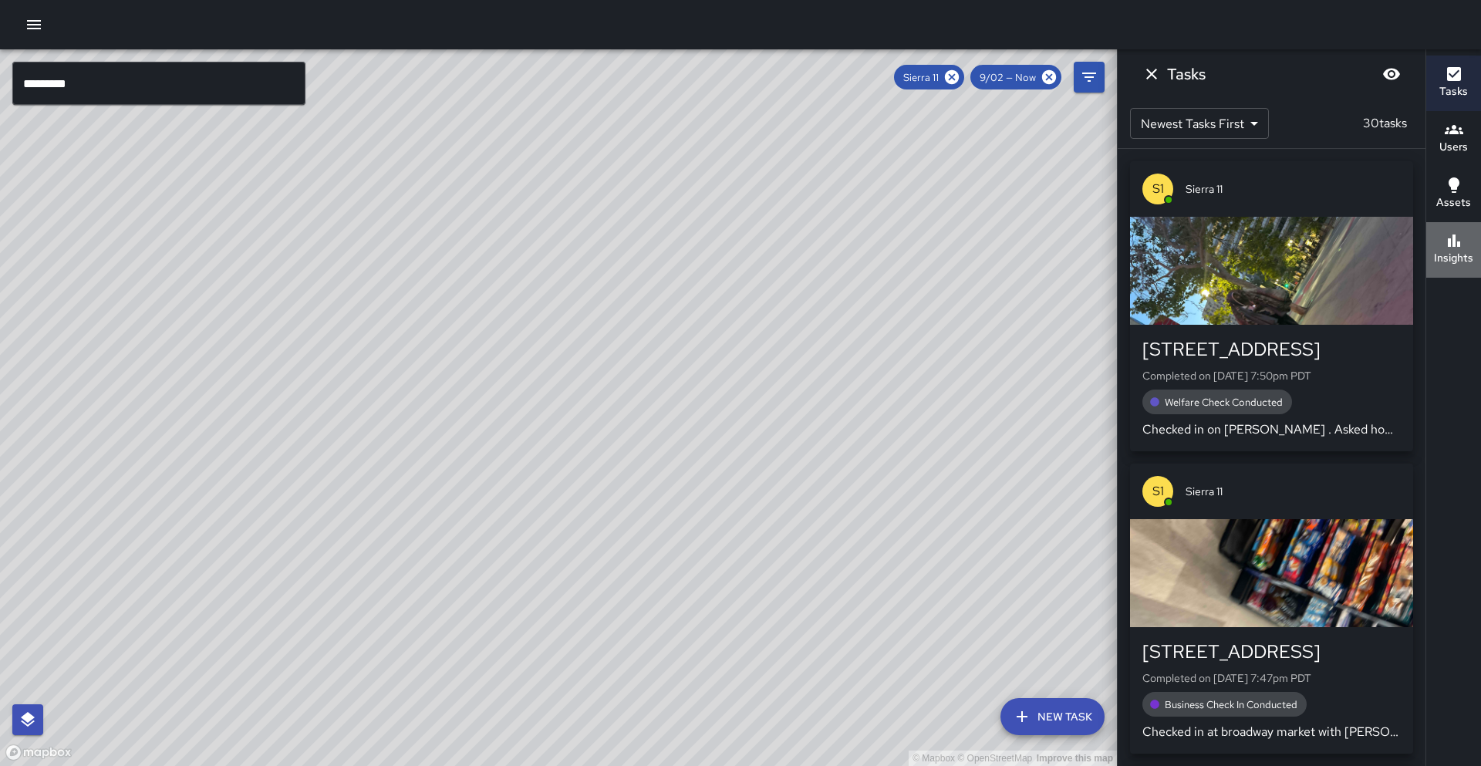
click at [1447, 265] on h6 "Insights" at bounding box center [1453, 258] width 39 height 17
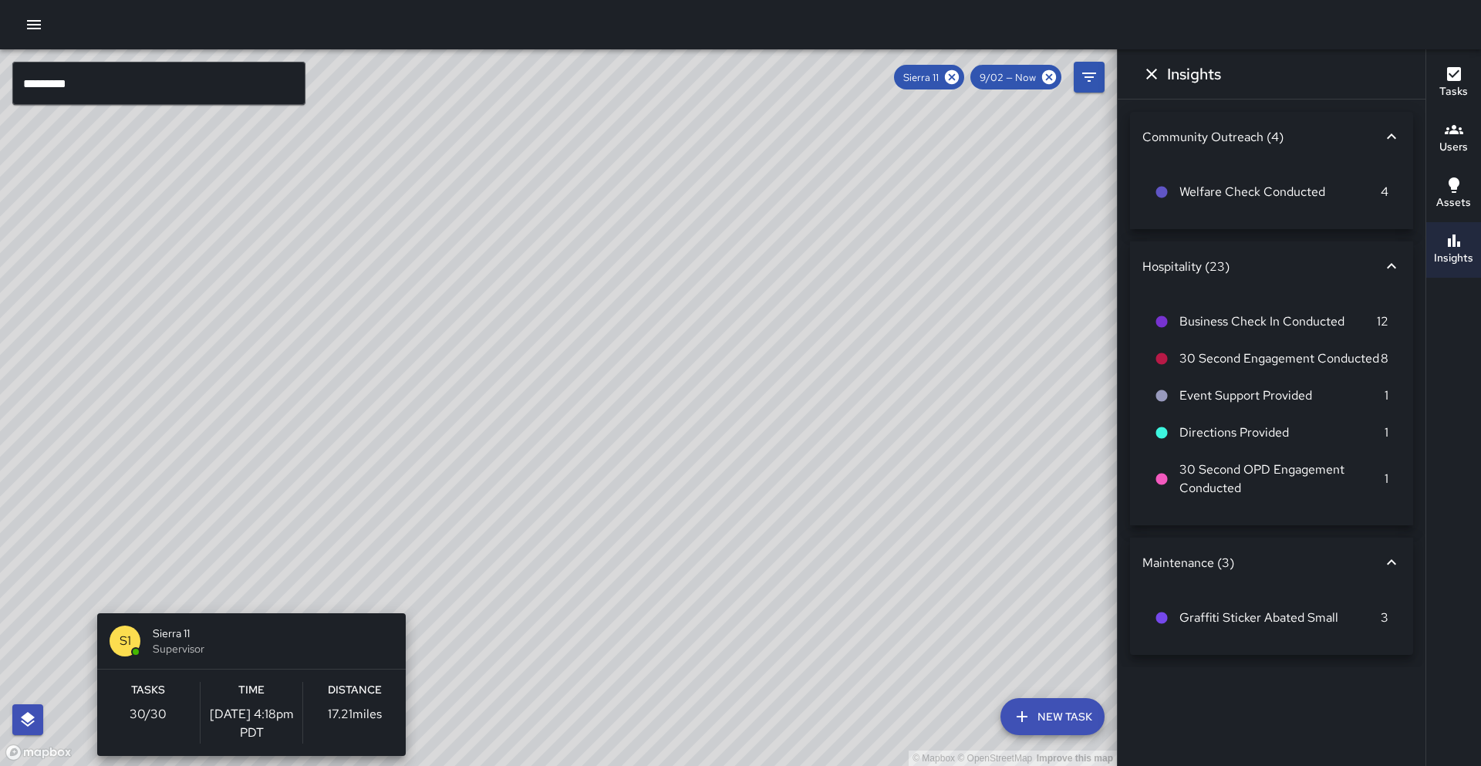
click at [245, 603] on div "© Mapbox © OpenStreetMap Improve this map S1 Sierra 11 Supervisor Tasks 30 / 30…" at bounding box center [558, 407] width 1117 height 717
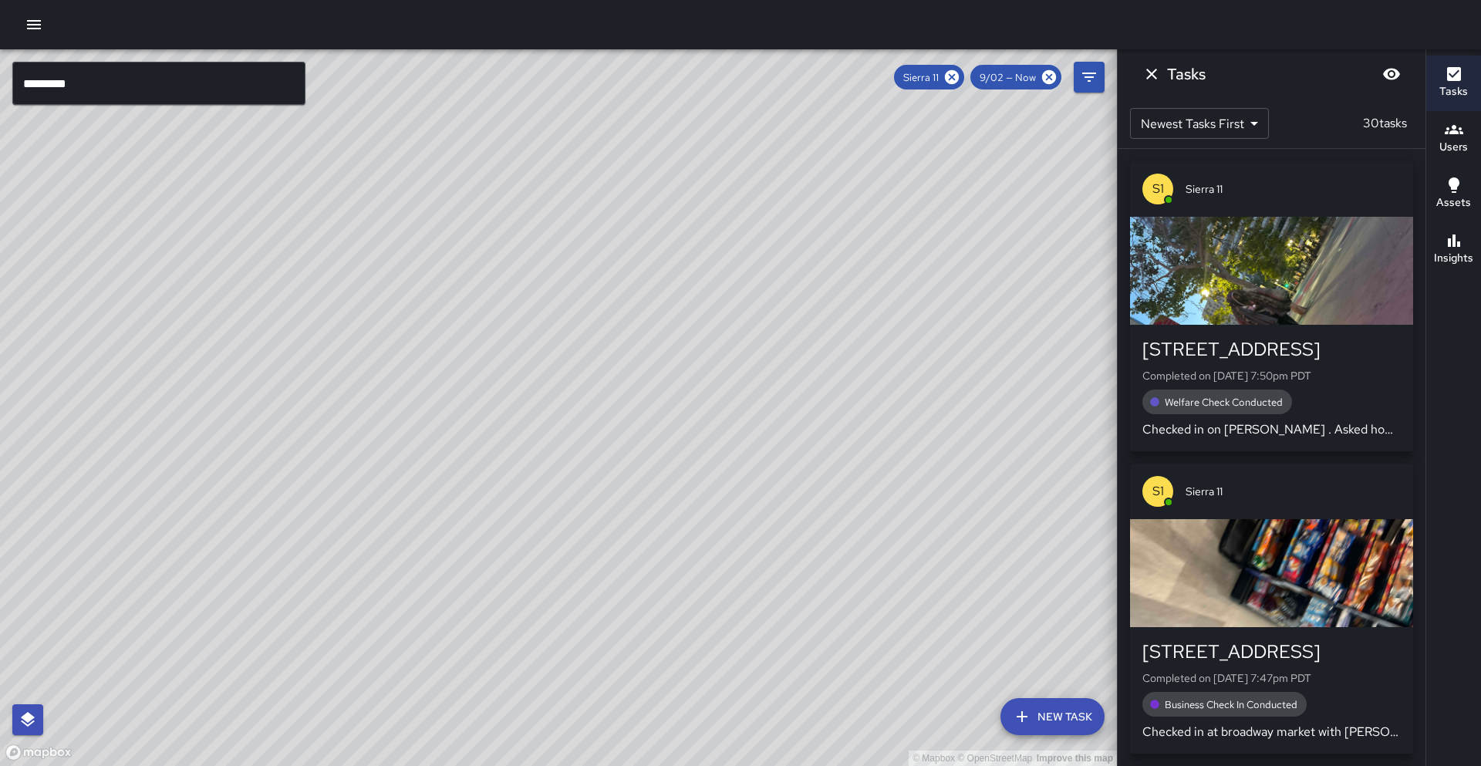
click at [1473, 259] on button "Insights" at bounding box center [1453, 250] width 55 height 56
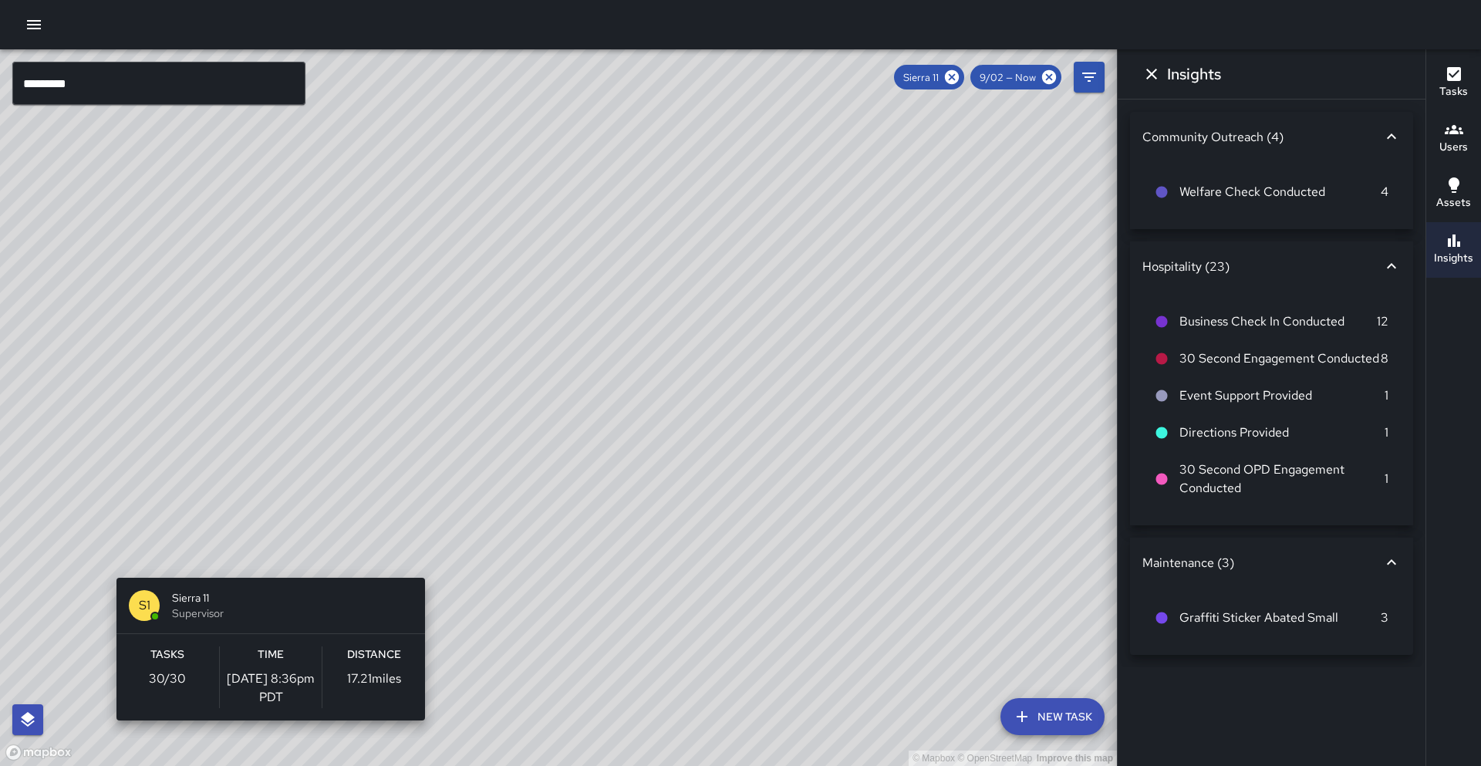
click at [265, 569] on div "© Mapbox © OpenStreetMap Improve this map S1 Sierra 11 Supervisor Tasks 30 / 30…" at bounding box center [558, 407] width 1117 height 717
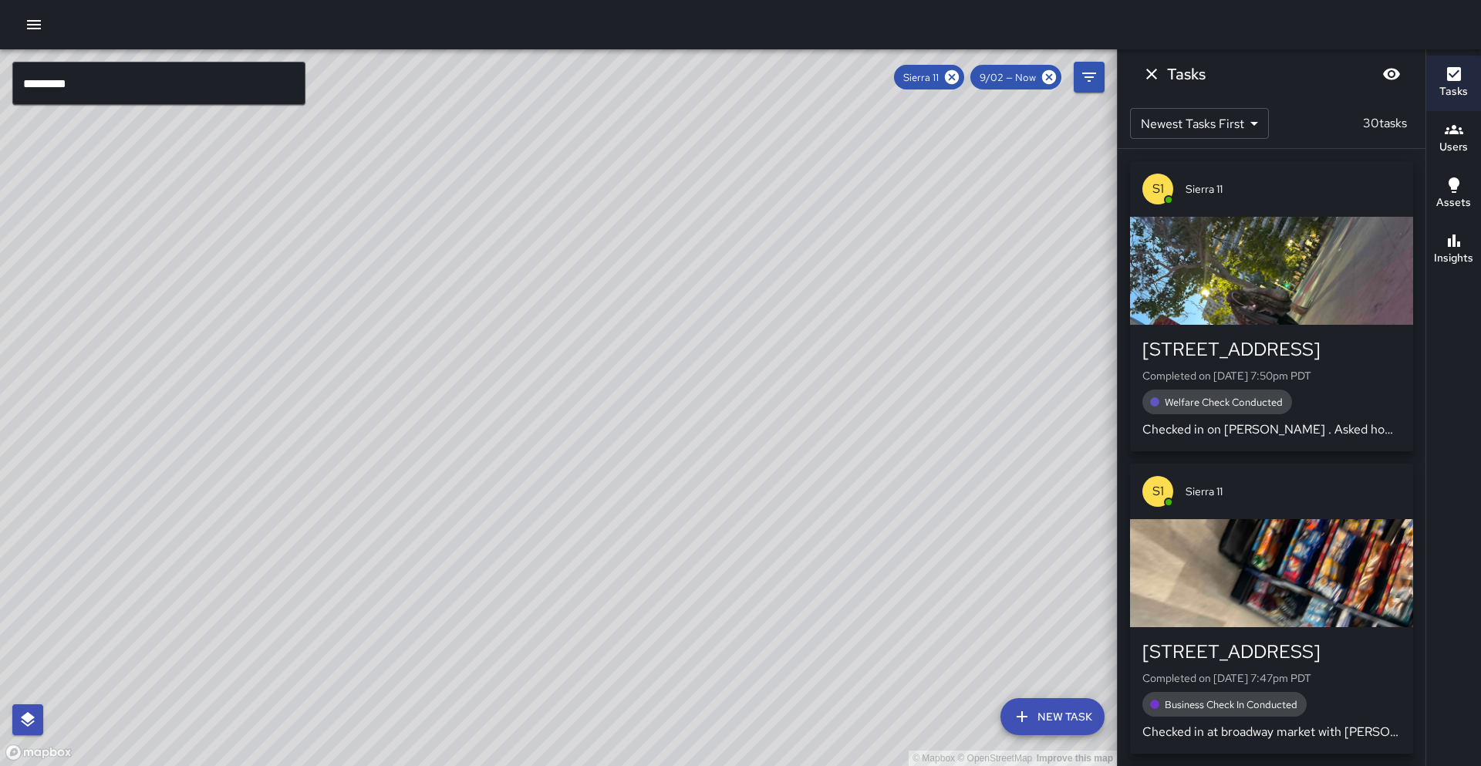
drag, startPoint x: 951, startPoint y: 76, endPoint x: 165, endPoint y: 130, distance: 787.9
click at [952, 76] on icon at bounding box center [952, 77] width 14 height 14
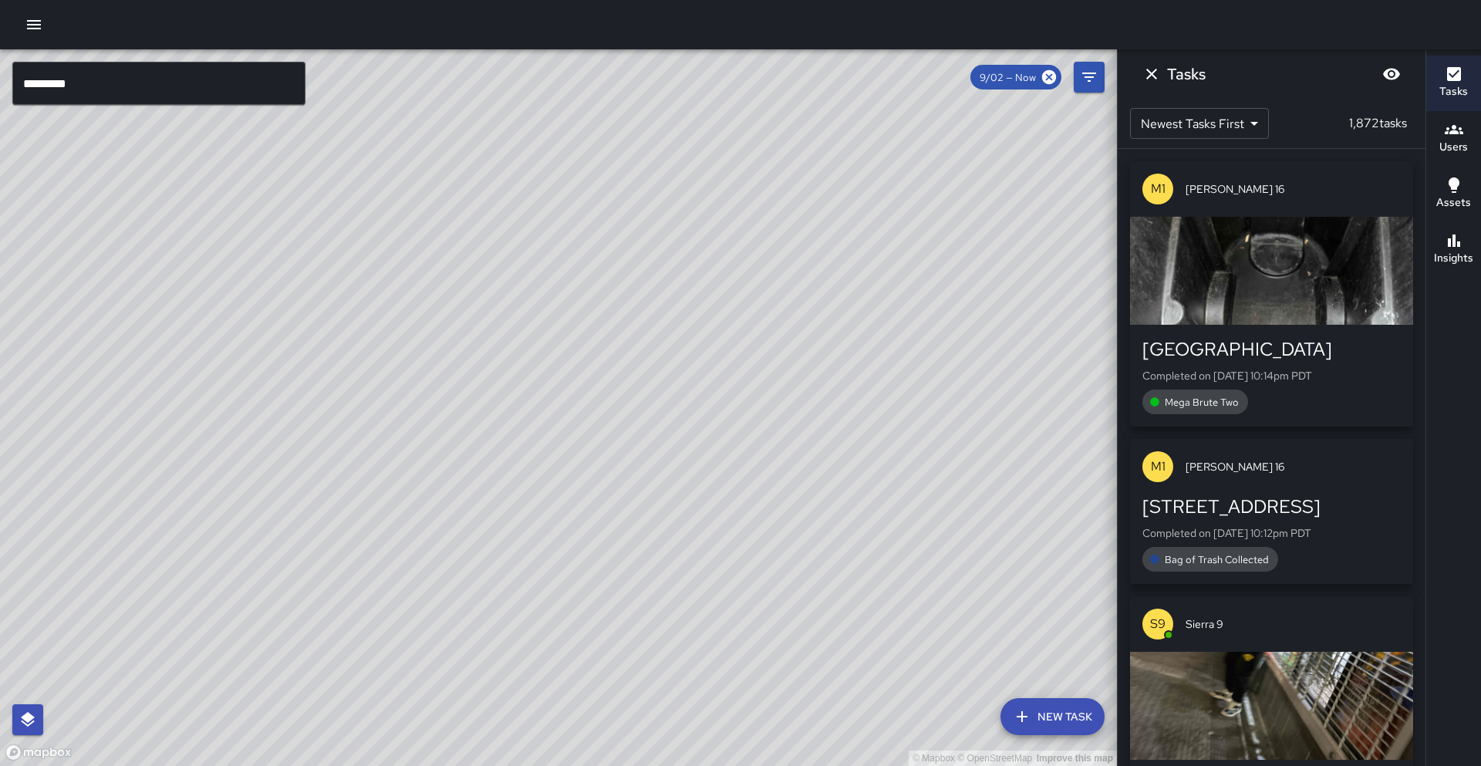
click at [130, 92] on input "*********" at bounding box center [158, 83] width 293 height 43
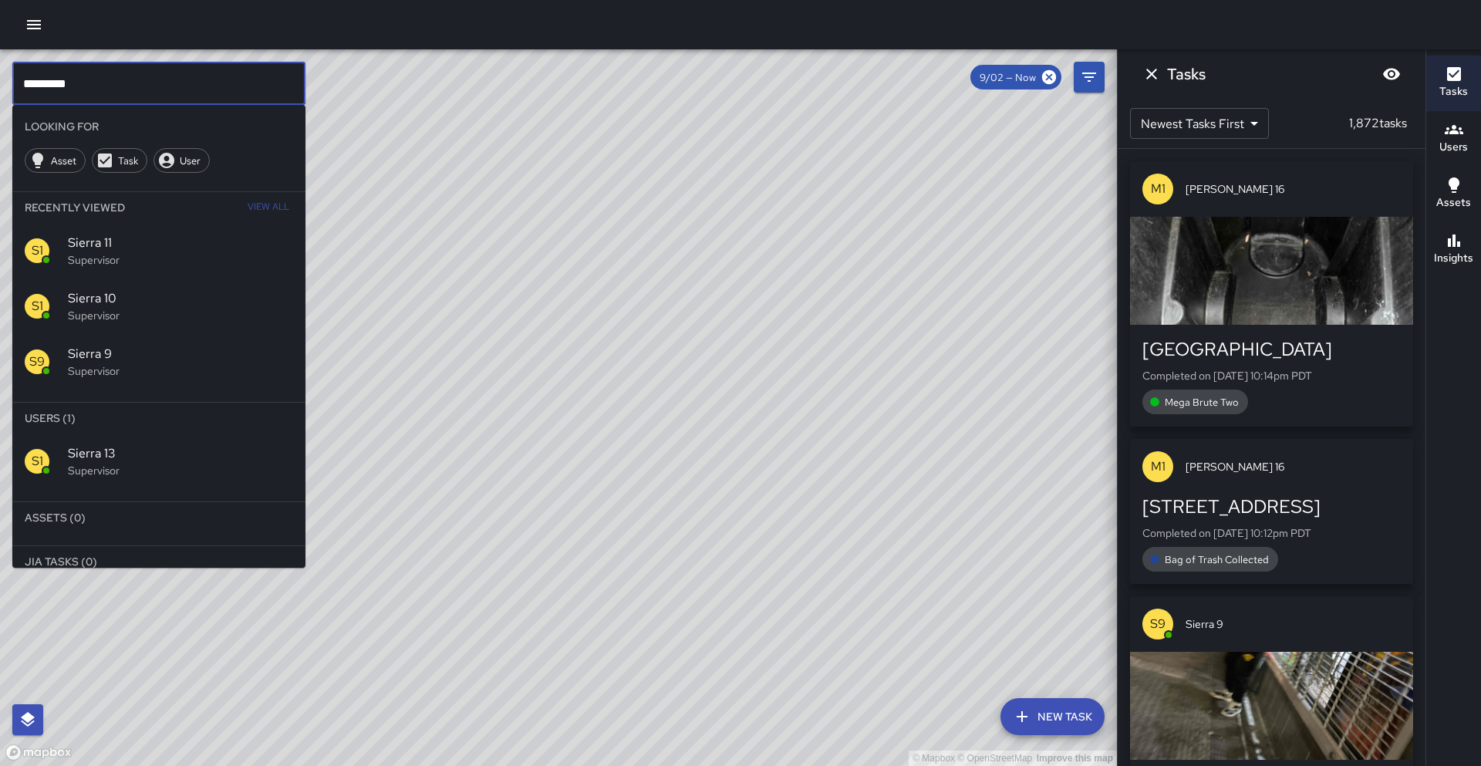
type input "*********"
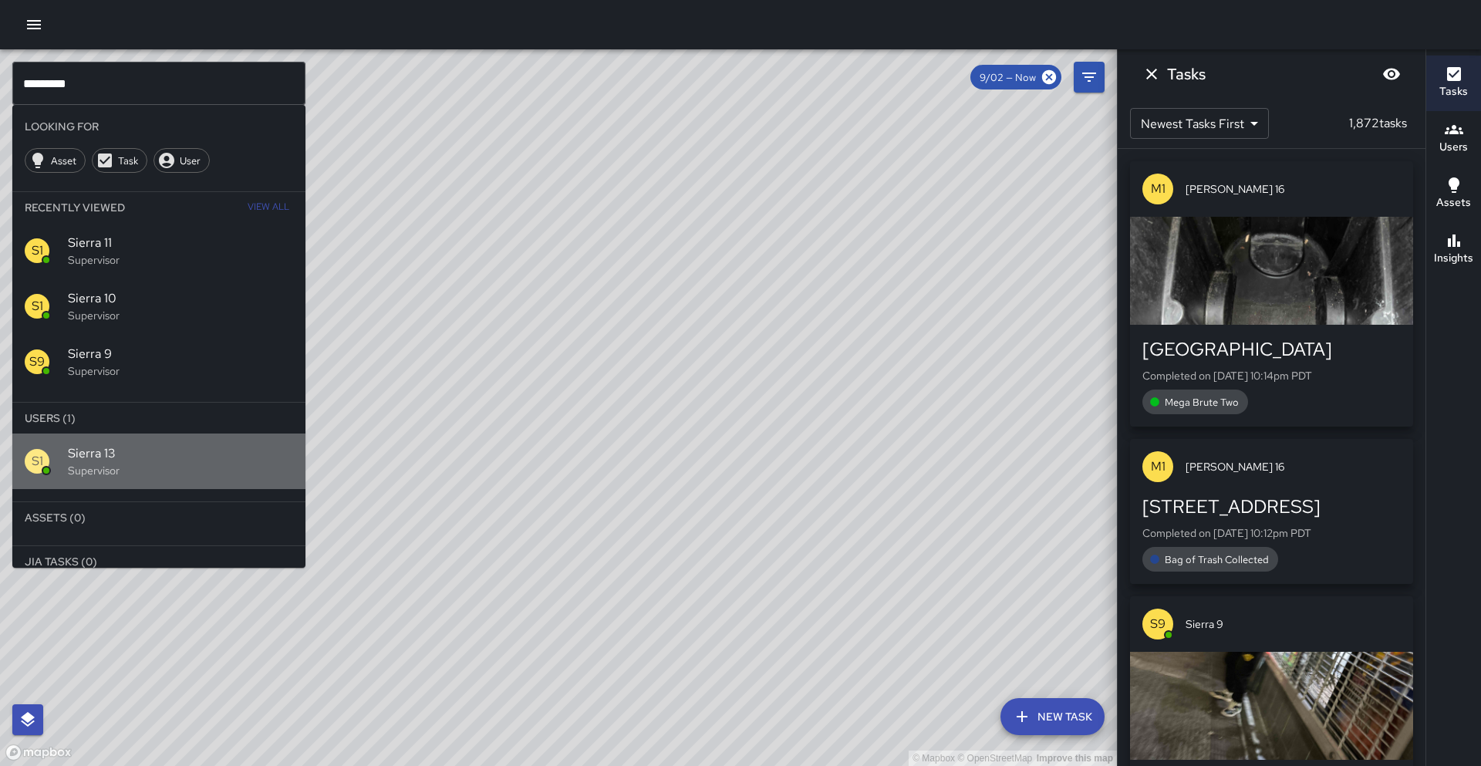
click at [120, 477] on p "Supervisor" at bounding box center [180, 470] width 225 height 15
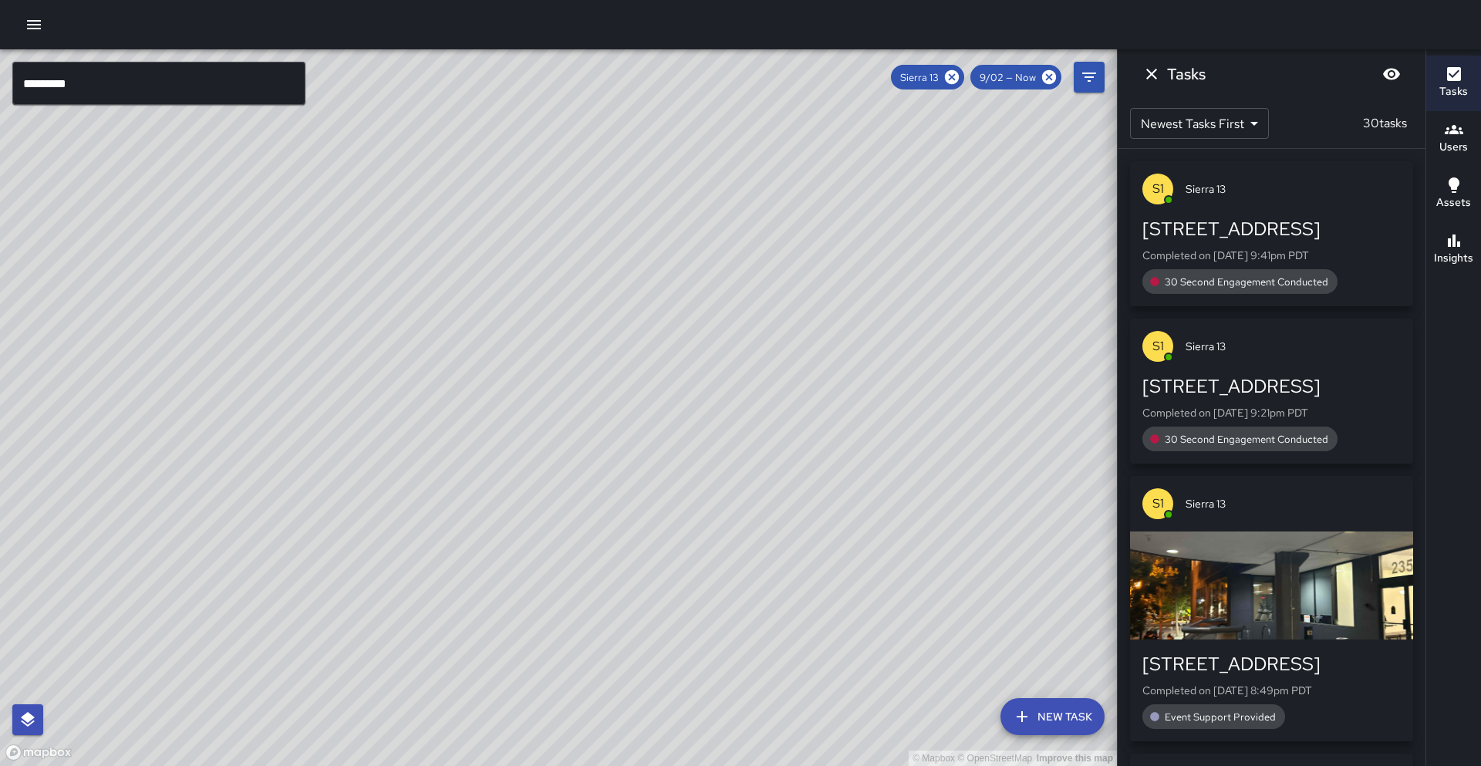
drag, startPoint x: 707, startPoint y: 633, endPoint x: 741, endPoint y: 572, distance: 70.1
click at [741, 572] on div "© Mapbox © OpenStreetMap Improve this map" at bounding box center [558, 407] width 1117 height 717
drag, startPoint x: 706, startPoint y: 524, endPoint x: 688, endPoint y: 626, distance: 104.1
click at [688, 626] on div "© Mapbox © OpenStreetMap Improve this map" at bounding box center [558, 407] width 1117 height 717
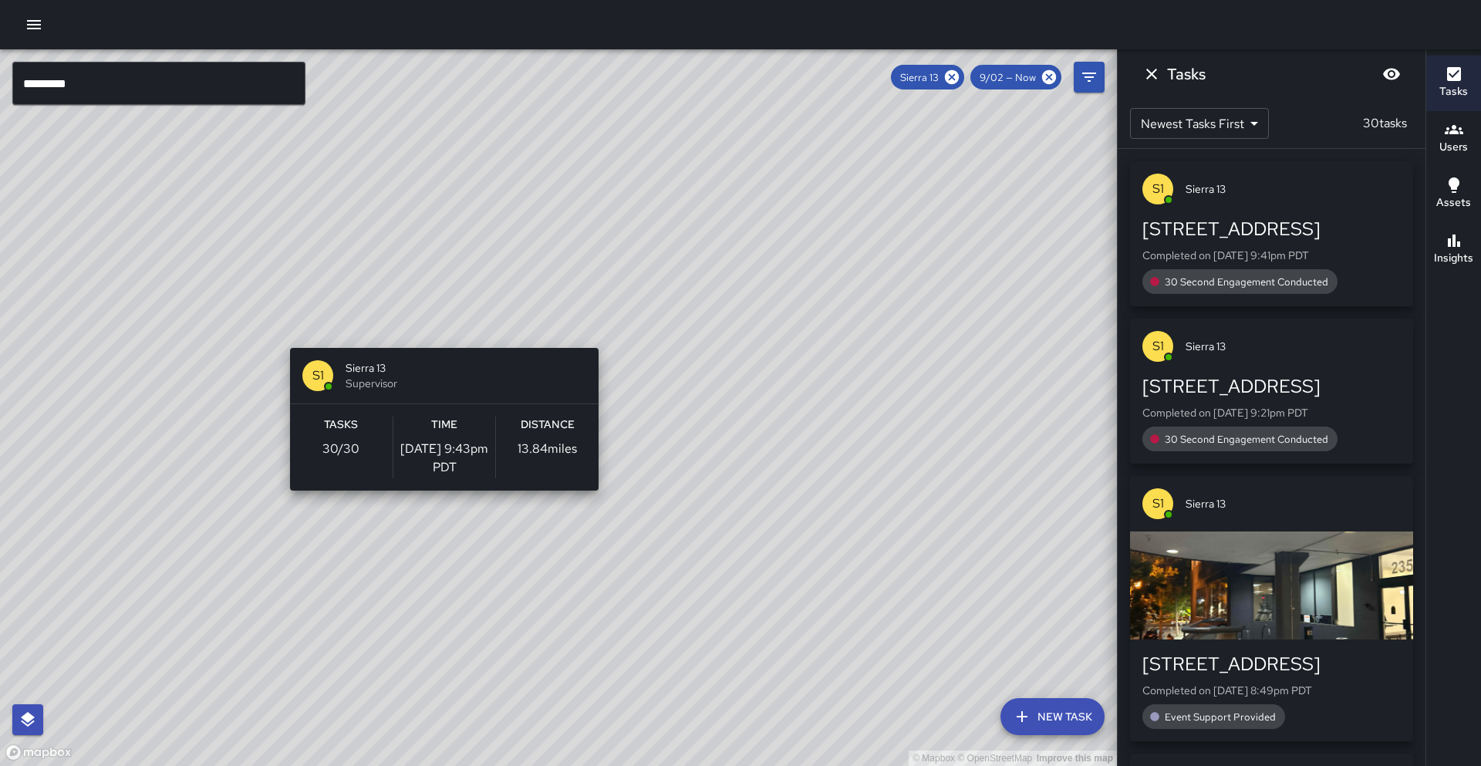
click at [438, 339] on div "© Mapbox © OpenStreetMap Improve this map S1 Sierra 13 Supervisor Tasks 30 / 30…" at bounding box center [558, 407] width 1117 height 717
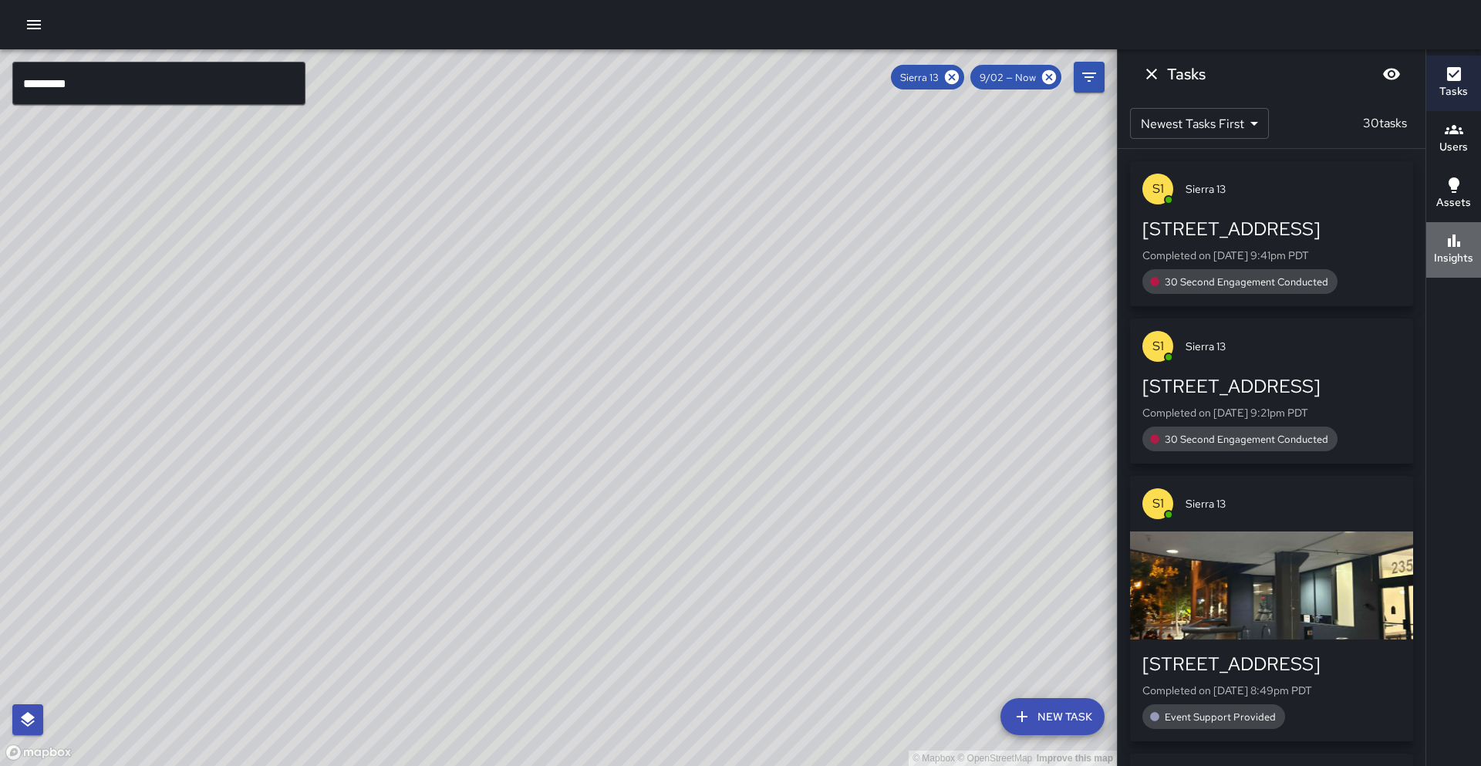
click at [1448, 260] on h6 "Insights" at bounding box center [1453, 258] width 39 height 17
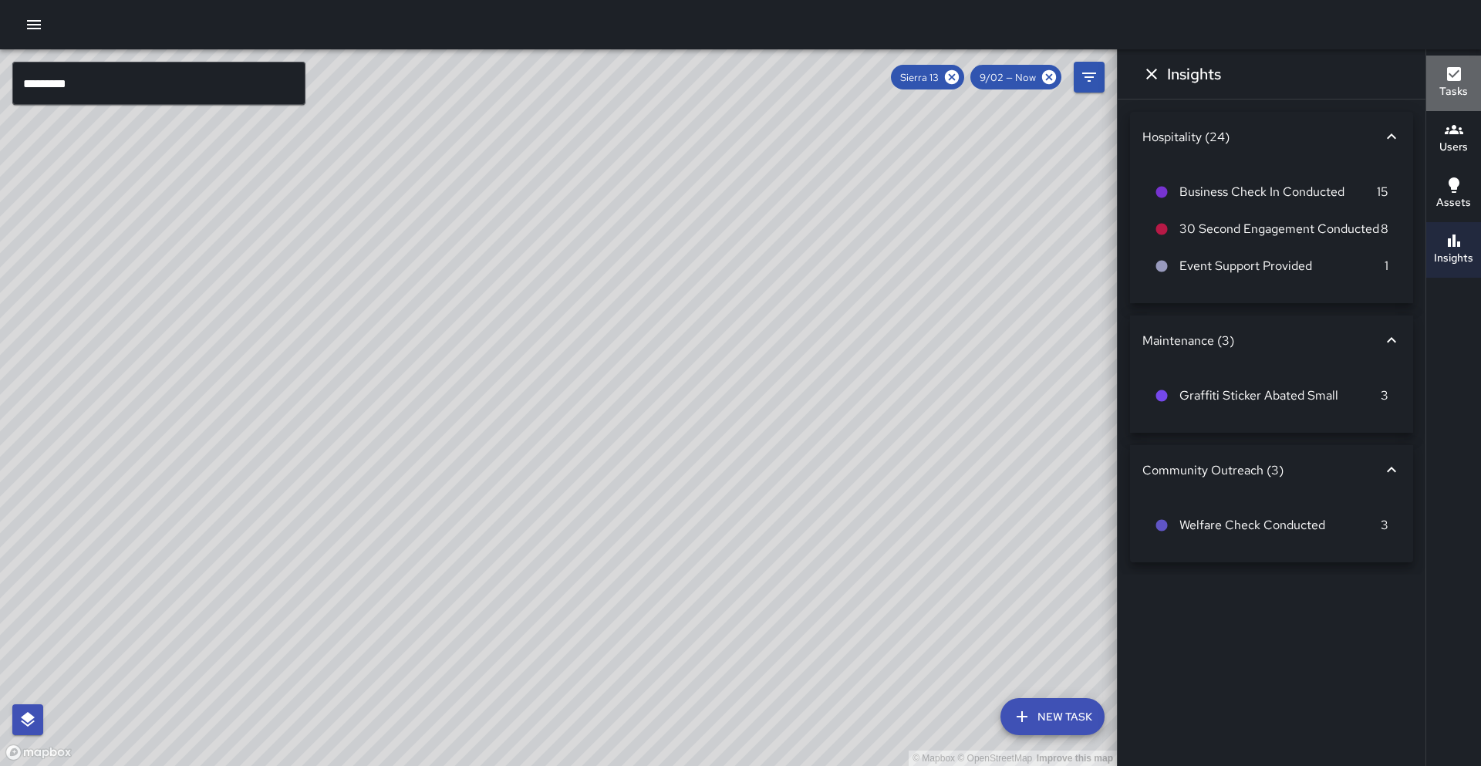
click at [1466, 92] on h6 "Tasks" at bounding box center [1453, 91] width 29 height 17
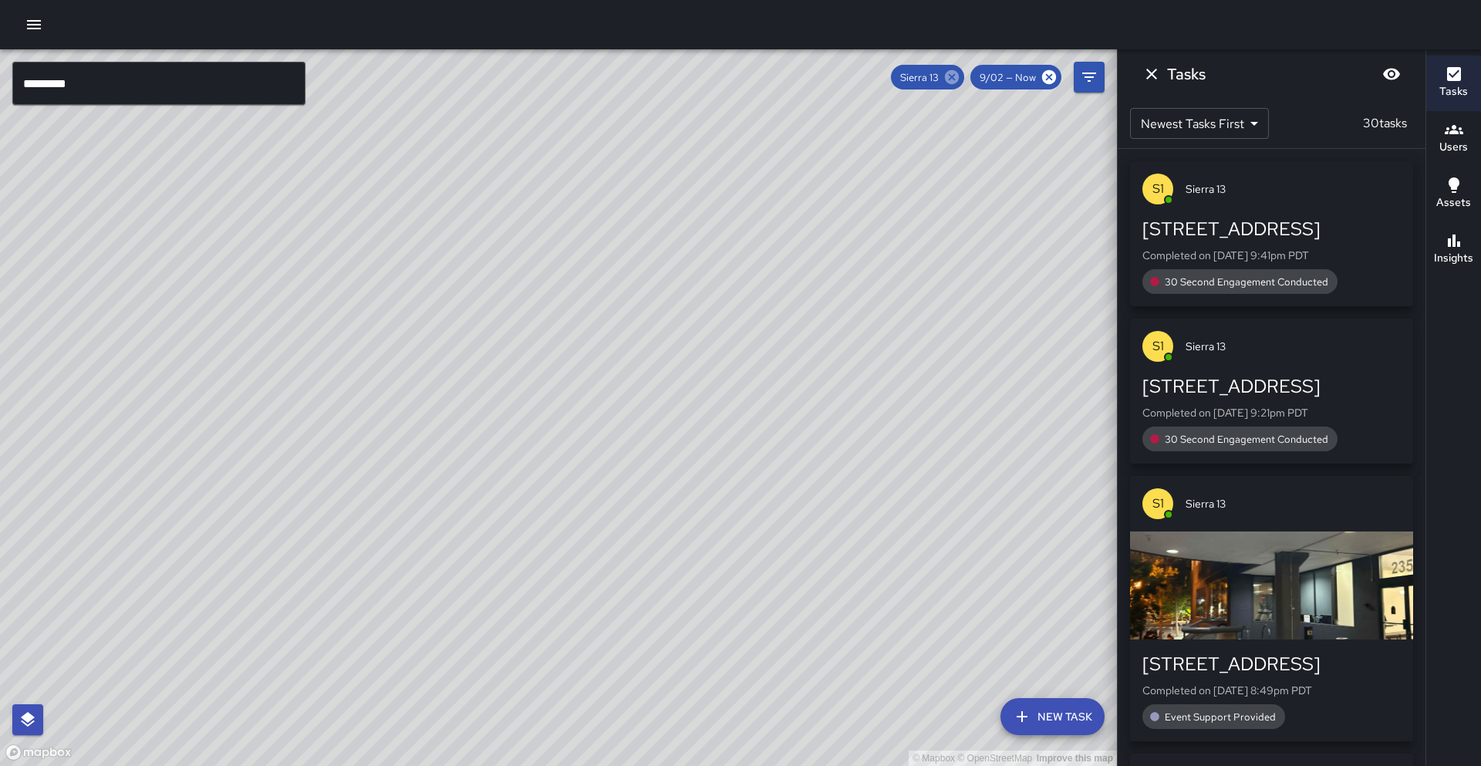
click at [948, 73] on icon at bounding box center [952, 77] width 14 height 14
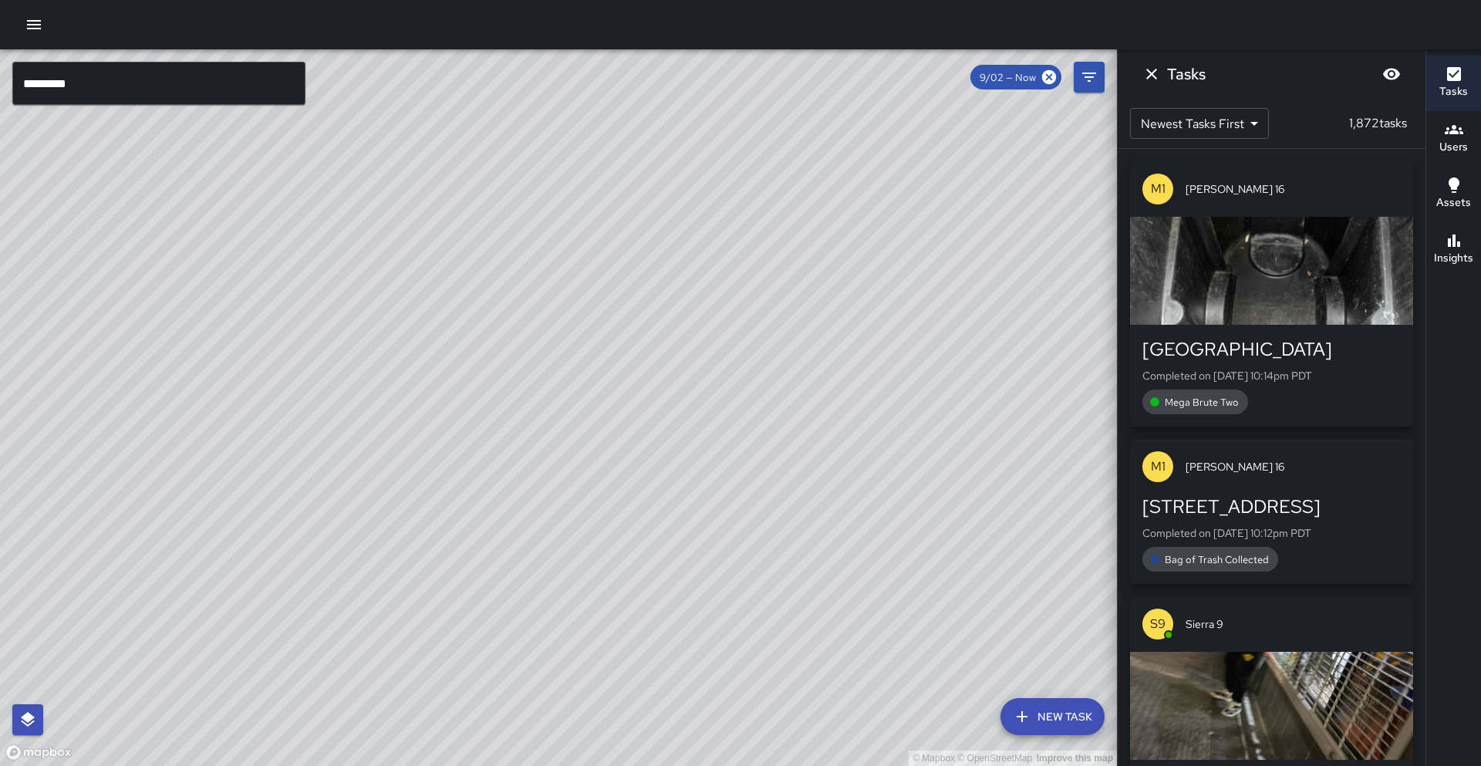
drag, startPoint x: 734, startPoint y: 397, endPoint x: 794, endPoint y: 252, distance: 156.3
click at [794, 252] on div "© Mapbox © OpenStreetMap Improve this map" at bounding box center [558, 407] width 1117 height 717
drag, startPoint x: 741, startPoint y: 327, endPoint x: 808, endPoint y: 265, distance: 91.7
click at [808, 265] on div "© Mapbox © OpenStreetMap Improve this map" at bounding box center [558, 407] width 1117 height 717
